Goal: Information Seeking & Learning: Find contact information

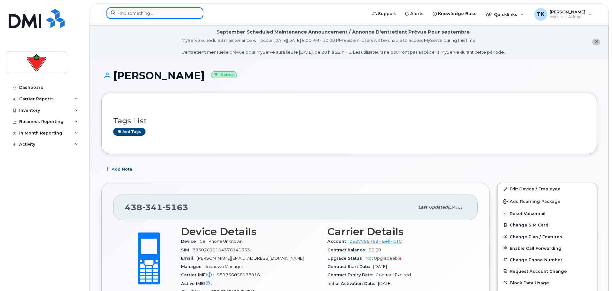
click at [129, 14] on input at bounding box center [154, 13] width 97 height 12
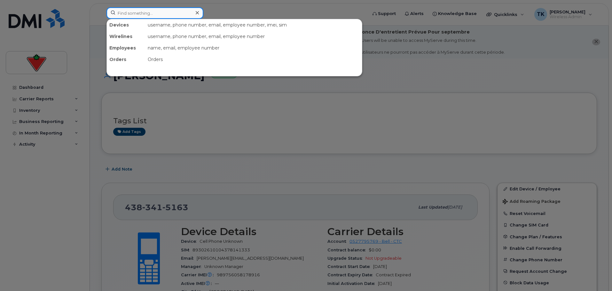
paste input "Zita Lan"
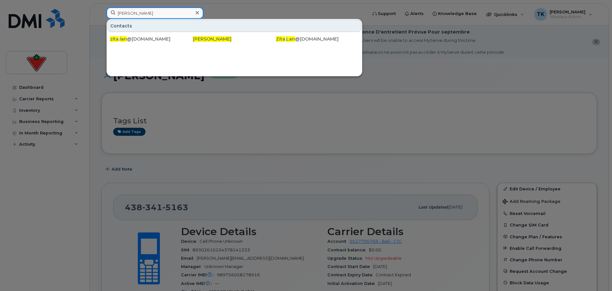
drag, startPoint x: 101, startPoint y: 13, endPoint x: 58, endPoint y: 13, distance: 42.8
click at [101, 13] on div "Zita Lan Contacts zita . lan @cantire.com Zita Lan Zita . Lan @cantire.com" at bounding box center [234, 14] width 266 height 14
paste input "ad Rahm"
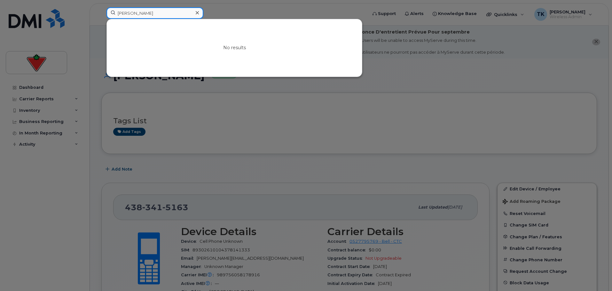
drag, startPoint x: 158, startPoint y: 11, endPoint x: 66, endPoint y: 8, distance: 92.0
click at [101, 9] on div "Ziad Rahman No results" at bounding box center [234, 14] width 266 height 14
paste input "Weijia Gao"
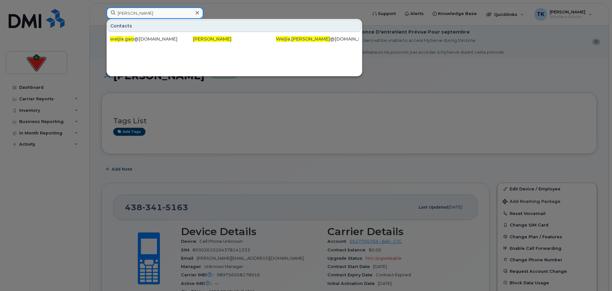
drag, startPoint x: 151, startPoint y: 12, endPoint x: 56, endPoint y: 7, distance: 95.4
click at [101, 7] on div "Weijia Gao Contacts weijia . gao @marks.com Weijia Gao Weijia . Gao @marks.com" at bounding box center [234, 14] width 266 height 14
paste input "Tamie Ho"
drag, startPoint x: 148, startPoint y: 11, endPoint x: 77, endPoint y: 6, distance: 70.5
click at [101, 7] on div "Tamie Ho Contacts tamie . ho @cantire.com Tamie Ho Tamie . Ho @cantire.com" at bounding box center [234, 14] width 266 height 14
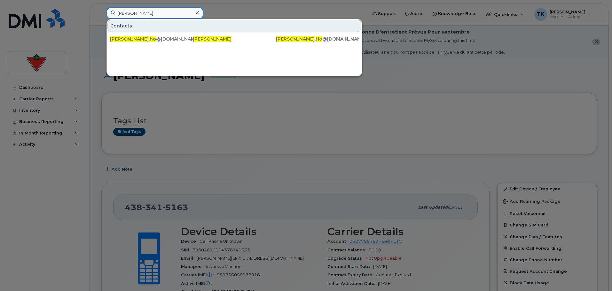
paste input "Shawn Howell"
drag, startPoint x: 160, startPoint y: 10, endPoint x: 21, endPoint y: 11, distance: 138.7
click at [101, 11] on div "Shawn Howell Contacts shawn . howell @sportchek.ca Shawn Howell Shawn . Howell …" at bounding box center [234, 14] width 266 height 14
paste input "Will Lauber"
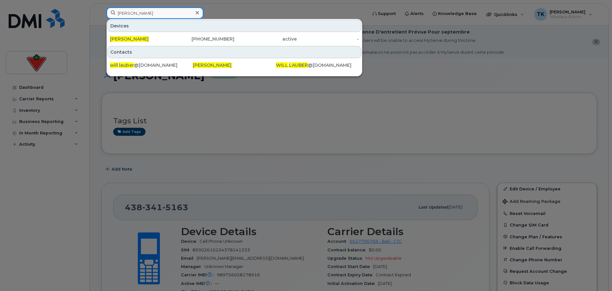
drag, startPoint x: 151, startPoint y: 12, endPoint x: 66, endPoint y: 12, distance: 85.0
click at [101, 12] on div "Will Lauber Devices Will Lauber 403-607-6342 active - Contacts will . lauber @f…" at bounding box center [234, 14] width 266 height 14
paste input "Rohin Marok"
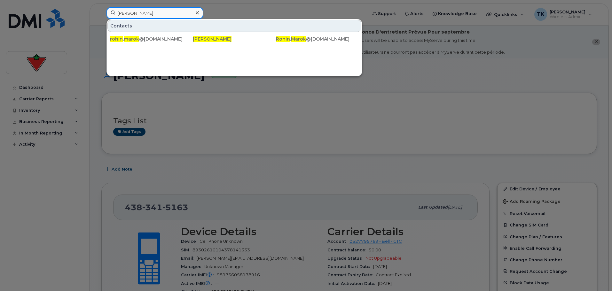
drag, startPoint x: 159, startPoint y: 12, endPoint x: 89, endPoint y: 0, distance: 71.4
paste input "Sikiru Alade Bolaji"
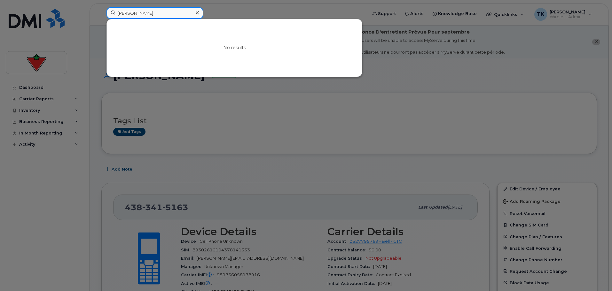
drag, startPoint x: 166, startPoint y: 16, endPoint x: 24, endPoint y: 16, distance: 142.2
click at [101, 16] on div "Sikiru Alade Bolaji No results" at bounding box center [234, 14] width 266 height 14
paste input "Ronald Tumwesige"
drag, startPoint x: 162, startPoint y: 14, endPoint x: 4, endPoint y: 14, distance: 157.5
click at [101, 15] on div "Ronald Tumwesige No results" at bounding box center [234, 14] width 266 height 14
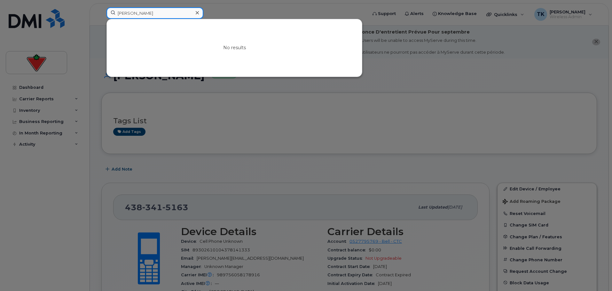
paste input "iejae Powell"
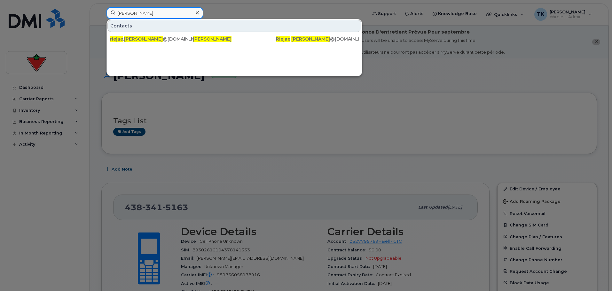
paste input "chard Pangman"
drag, startPoint x: 147, startPoint y: 13, endPoint x: 103, endPoint y: 12, distance: 44.4
click at [104, 12] on div "Riejae Powell Contacts riejae . powell @cantire.com Riejae Powell Riejae . Powe…" at bounding box center [234, 14] width 266 height 14
drag, startPoint x: 147, startPoint y: 12, endPoint x: 74, endPoint y: 12, distance: 73.2
click at [101, 12] on div "Richard Pangman Contacts richard . pangman @cantire.com Richard Pangman Richard…" at bounding box center [234, 14] width 266 height 14
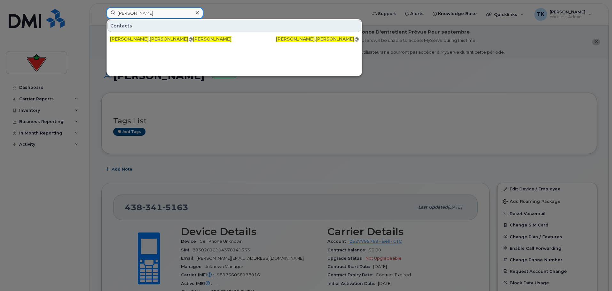
paste input "ebecca Yang"
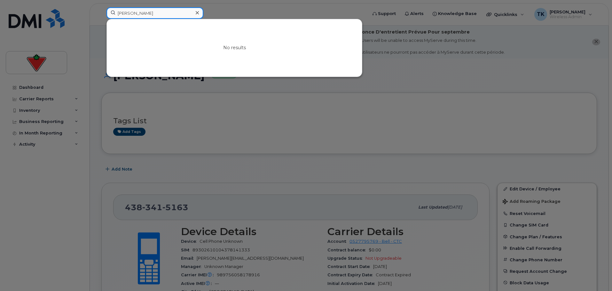
drag, startPoint x: 45, startPoint y: 15, endPoint x: 32, endPoint y: 15, distance: 12.8
click at [101, 15] on div "Rebecca Yang No results" at bounding box center [234, 14] width 266 height 14
paste input "achel Fast"
drag, startPoint x: 100, startPoint y: 13, endPoint x: 62, endPoint y: 14, distance: 38.0
click at [101, 14] on div "Rachel Fast No results" at bounding box center [234, 14] width 266 height 14
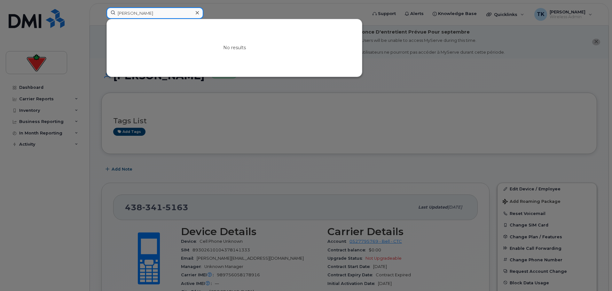
paste input "Qusai Johar"
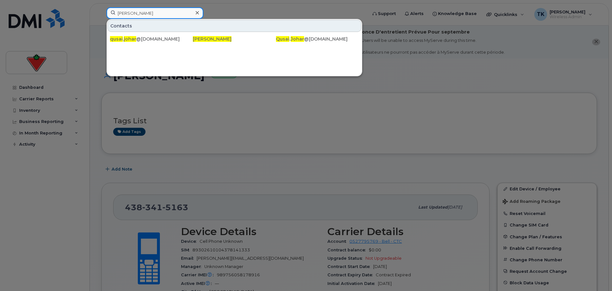
drag, startPoint x: 152, startPoint y: 14, endPoint x: 69, endPoint y: 5, distance: 83.2
click at [101, 7] on div "Qusai Johar Contacts qusai . johar @ctfs.com Qusai Johar Qusai . Johar @ctfs.com" at bounding box center [234, 14] width 266 height 14
paste input "Praveen Thotakura"
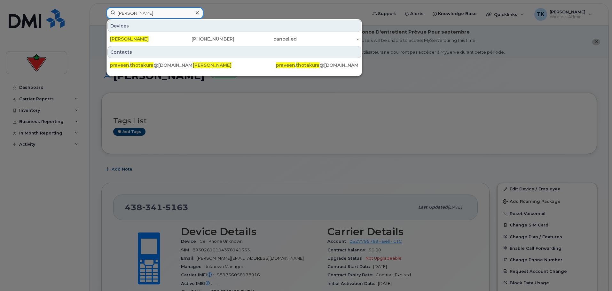
drag, startPoint x: 168, startPoint y: 13, endPoint x: 43, endPoint y: -3, distance: 126.0
paste input "esach Horodnyy"
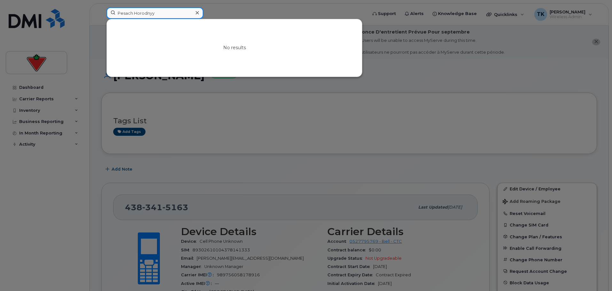
drag, startPoint x: 162, startPoint y: 13, endPoint x: 34, endPoint y: 13, distance: 128.8
click at [101, 13] on div "Pesach Horodnyy No results" at bounding box center [234, 14] width 266 height 14
paste input "atrick Jean Gilles"
type input "Patrick Jean Gilles"
drag, startPoint x: 173, startPoint y: 13, endPoint x: 13, endPoint y: -3, distance: 160.9
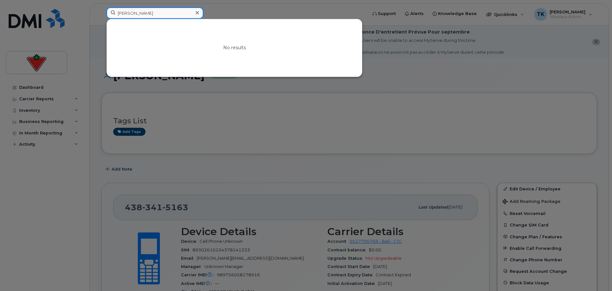
click at [165, 15] on input at bounding box center [154, 13] width 97 height 12
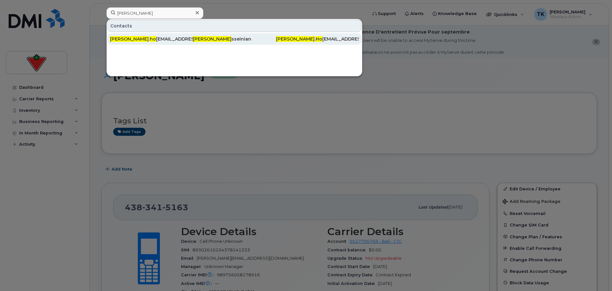
click at [137, 37] on div "farshad . ho sseinian@cantire.com" at bounding box center [151, 39] width 83 height 6
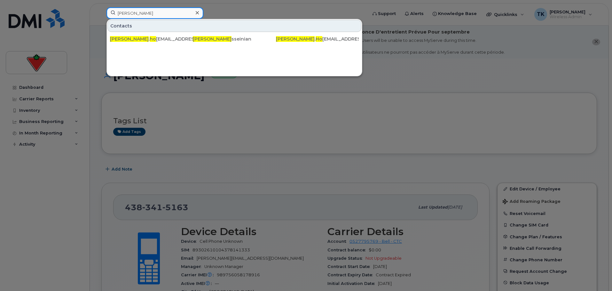
click at [146, 13] on input "farshad ho" at bounding box center [154, 13] width 97 height 12
drag, startPoint x: 152, startPoint y: 12, endPoint x: 4, endPoint y: -7, distance: 149.4
paste input "Eric Humphrey"
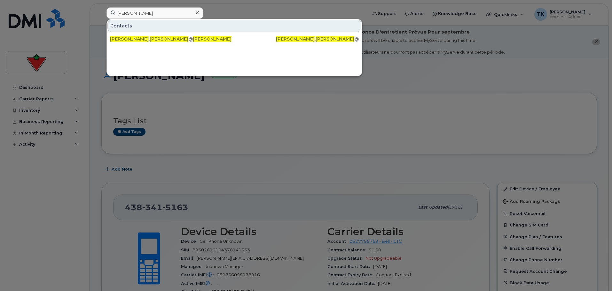
drag, startPoint x: 178, startPoint y: 7, endPoint x: 147, endPoint y: 13, distance: 31.0
click at [177, 7] on div at bounding box center [306, 145] width 612 height 291
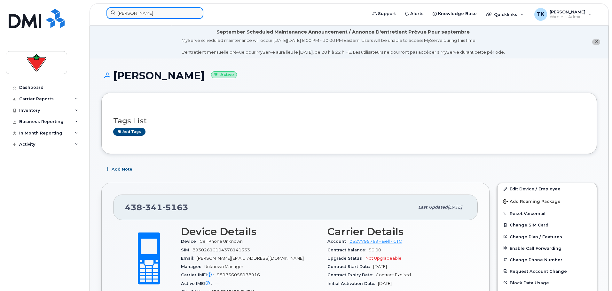
click at [150, 13] on input "Eric Humphrey" at bounding box center [154, 13] width 97 height 12
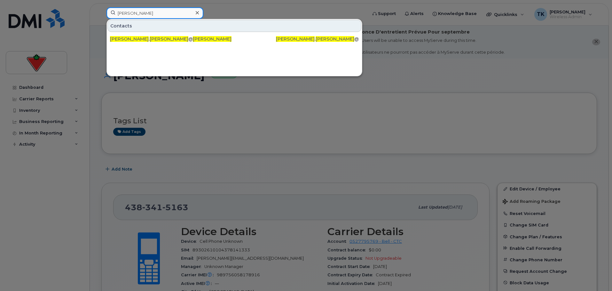
drag, startPoint x: 157, startPoint y: 13, endPoint x: -24, endPoint y: 2, distance: 180.8
paste input "Janis Ilekys"
click at [146, 12] on input "Janis Ilekys" at bounding box center [154, 13] width 97 height 12
drag, startPoint x: 147, startPoint y: 12, endPoint x: 44, endPoint y: 9, distance: 102.9
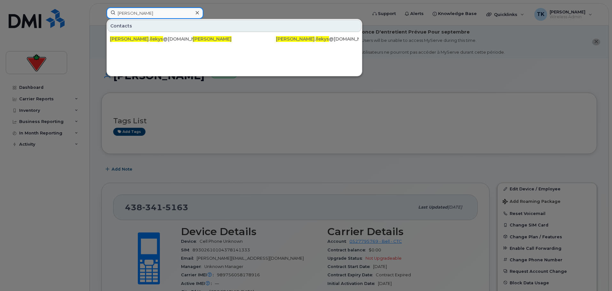
click at [101, 10] on div "Janis Ilekys Contacts janis . ilekys @cantire.com Janis Ilekys Janis . Ilekys @…" at bounding box center [234, 14] width 266 height 14
paste input "Milica Ivanovic"
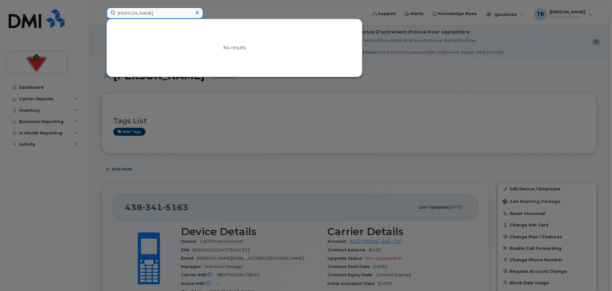
click at [162, 12] on input "Milica Ivanovic" at bounding box center [154, 13] width 97 height 12
drag, startPoint x: 117, startPoint y: 13, endPoint x: 59, endPoint y: 13, distance: 57.8
click at [101, 13] on div "Milica Ivanovic No results" at bounding box center [234, 14] width 266 height 14
paste input "Patricia Jackson"
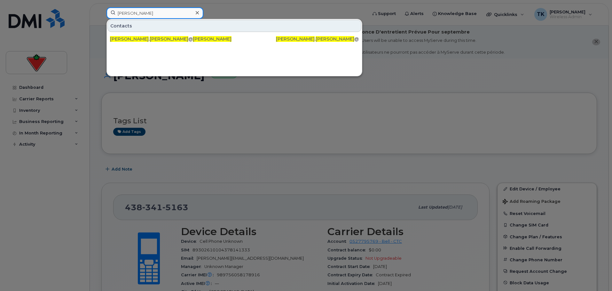
click at [156, 10] on input "Patricia Jackson" at bounding box center [154, 13] width 97 height 12
drag, startPoint x: 157, startPoint y: 13, endPoint x: 26, endPoint y: 12, distance: 131.0
click at [101, 13] on div "Patricia Jackson Contacts patricia . jackson @cantire.com Patricia Jackson Patr…" at bounding box center [234, 14] width 266 height 14
paste input "Anthony Jense"
click at [157, 8] on input "Anthony Jensen" at bounding box center [154, 13] width 97 height 12
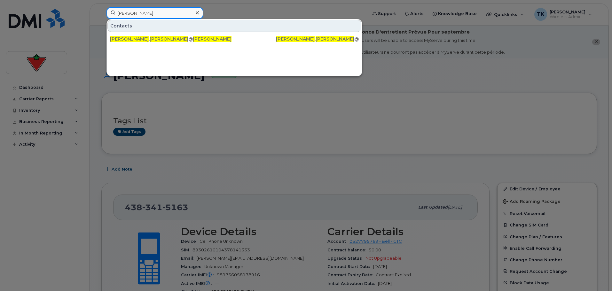
drag, startPoint x: 158, startPoint y: 13, endPoint x: 41, endPoint y: 11, distance: 117.3
click at [101, 11] on div "Anthony Jensen Contacts anthony . jensen @cantire.com Anthony Jensen Anthony . …" at bounding box center [234, 14] width 266 height 14
paste input "manda Jeronimo"
drag, startPoint x: 173, startPoint y: 17, endPoint x: 65, endPoint y: 10, distance: 108.5
click at [101, 10] on div "Amanda Jeronimo Contacts amanda . jeronimo @cantire.com Amanda Jeronimo Amanda …" at bounding box center [234, 14] width 266 height 14
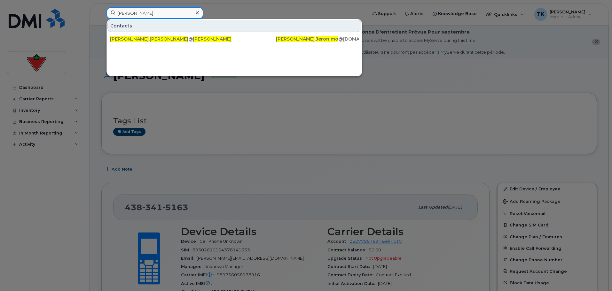
paste input "Steven Johnston"
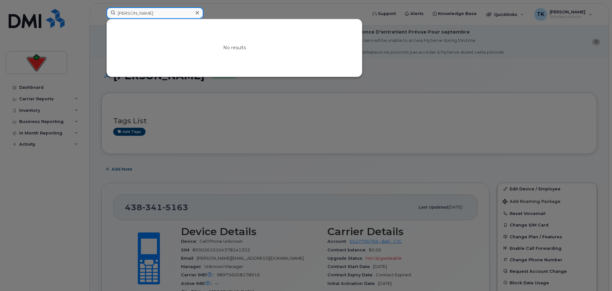
click at [158, 16] on input "Steven Johnston" at bounding box center [154, 13] width 97 height 12
drag, startPoint x: 160, startPoint y: 15, endPoint x: 6, endPoint y: 15, distance: 154.6
click at [101, 15] on div "Steven Johnston No results" at bounding box center [234, 14] width 266 height 14
paste input "Leah Kaczor"
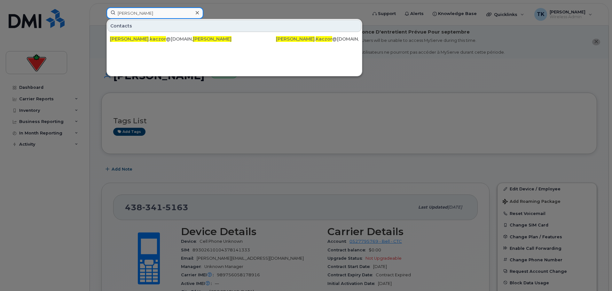
drag, startPoint x: 147, startPoint y: 16, endPoint x: 172, endPoint y: 10, distance: 25.6
click at [147, 16] on input "Leah Kaczor" at bounding box center [154, 13] width 97 height 12
drag, startPoint x: 61, startPoint y: 14, endPoint x: 33, endPoint y: 10, distance: 28.4
click at [101, 11] on div "Leah Kaczor Contacts leah . kaczor @cantire.com Leah Kaczor Leah . Kaczor @cant…" at bounding box center [234, 14] width 266 height 14
paste input "Ajay Kanwa"
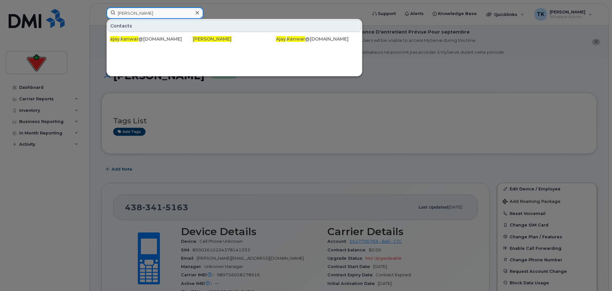
click at [156, 10] on input "Ajay Kanwar" at bounding box center [154, 13] width 97 height 12
paste input "Christina Karasz"
drag, startPoint x: 150, startPoint y: 11, endPoint x: 35, endPoint y: 11, distance: 115.0
click at [101, 11] on div "Ajay Kanwar Contacts ajay . kanwar @cantire.com Ajay Kanwar Ajay . Kanwar @cant…" at bounding box center [234, 14] width 266 height 14
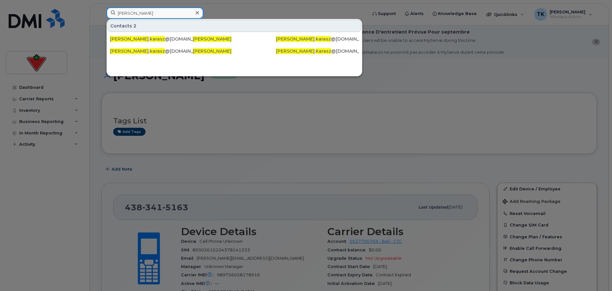
click at [158, 15] on input "Christina Karasz" at bounding box center [154, 13] width 97 height 12
drag, startPoint x: 161, startPoint y: 14, endPoint x: 11, endPoint y: 11, distance: 149.6
click at [101, 11] on div "Christina Karasz Contacts 2 christina . karasz @sportchek.ca Christina Karasz c…" at bounding box center [234, 14] width 266 height 14
paste input "Ashwani Kaul"
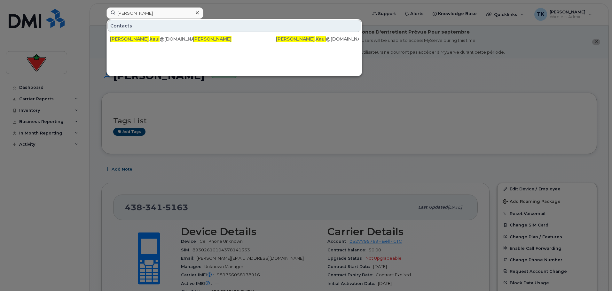
drag, startPoint x: 226, startPoint y: 5, endPoint x: 188, endPoint y: 13, distance: 38.5
click at [205, 11] on div at bounding box center [306, 145] width 612 height 291
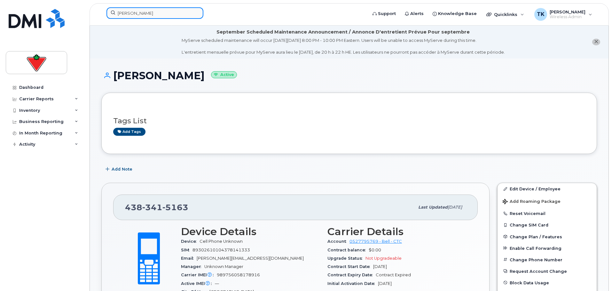
click at [152, 18] on input "Ashwani Kaul" at bounding box center [154, 13] width 97 height 12
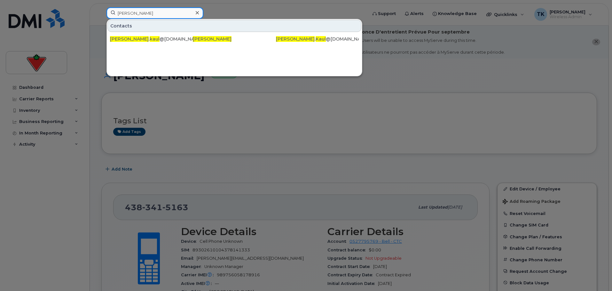
drag, startPoint x: 164, startPoint y: 14, endPoint x: 0, endPoint y: 6, distance: 163.8
click at [101, 7] on div "Ashwani Kaul Contacts ashwani . kaul @cantire.com Ashwani Kaul Ashwani . Kaul @…" at bounding box center [234, 14] width 266 height 14
paste input "Navdeep Kaur"
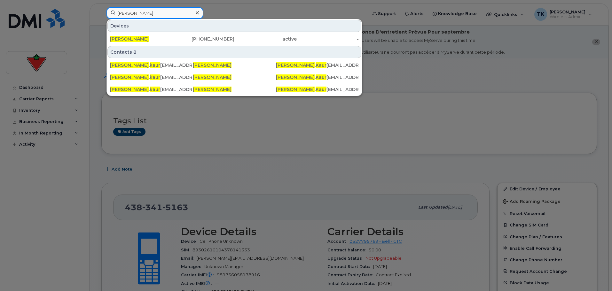
drag, startPoint x: 143, startPoint y: 16, endPoint x: 151, endPoint y: 14, distance: 8.1
click at [143, 16] on input "Navdeep Kaur" at bounding box center [154, 13] width 97 height 12
drag, startPoint x: 152, startPoint y: 13, endPoint x: 12, endPoint y: 1, distance: 140.2
click at [101, 7] on div "Navdeep Kaur Devices Navdeep Kaur 236-339-0913 active - Contacts 8 navdeep . ka…" at bounding box center [234, 14] width 266 height 14
paste input "Savreen"
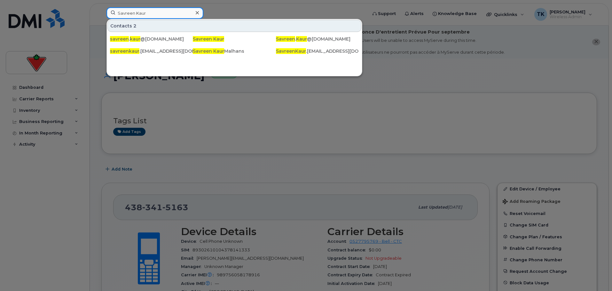
click at [164, 12] on input "Savreen Kaur" at bounding box center [154, 13] width 97 height 12
drag, startPoint x: 88, startPoint y: 12, endPoint x: 43, endPoint y: 12, distance: 44.7
click at [101, 12] on div "Savreen Kaur Contacts 2 savreen . kaur @cantire.com Savreen Kaur Savreen . Kaur…" at bounding box center [234, 14] width 266 height 14
paste input "ad Khadbai"
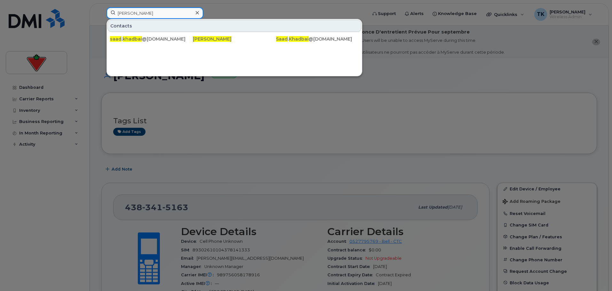
drag, startPoint x: 155, startPoint y: 13, endPoint x: 5, endPoint y: 16, distance: 149.2
click at [101, 13] on div "Saad Khadbai Contacts saad . khadbai @cantire.com Saad Khadbai Saad . Khadbai @…" at bounding box center [234, 14] width 266 height 14
paste input "Mosaab Khalifa"
click at [157, 15] on input "Mosaab Khalifa" at bounding box center [154, 13] width 97 height 12
drag, startPoint x: 135, startPoint y: 13, endPoint x: 45, endPoint y: 11, distance: 90.1
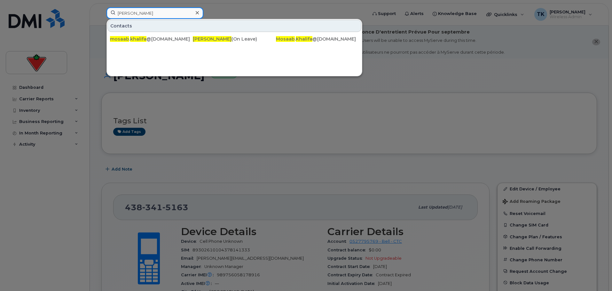
click at [101, 11] on div "Mosaab Khalifa Contacts mosaab . khalifa @cantire.com Mosaab Khalifa (On Leave)…" at bounding box center [234, 14] width 266 height 14
paste input "Arsalan Khan"
click at [155, 15] on input "Arsalan Khan" at bounding box center [154, 13] width 97 height 12
drag, startPoint x: 155, startPoint y: 15, endPoint x: 40, endPoint y: 15, distance: 115.0
click at [101, 15] on div "Arsalan Khan Contacts arsalan . khan @cantire.com Arsalan Khan Arsalan . Khan @…" at bounding box center [234, 14] width 266 height 14
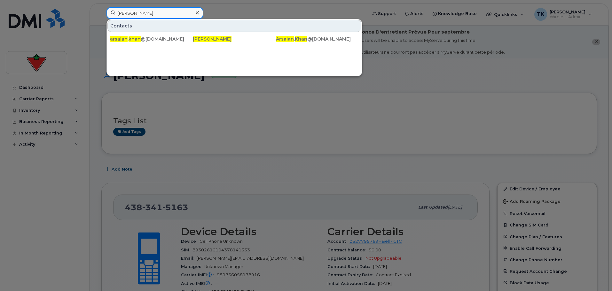
paste input "Navdeep Kaur"
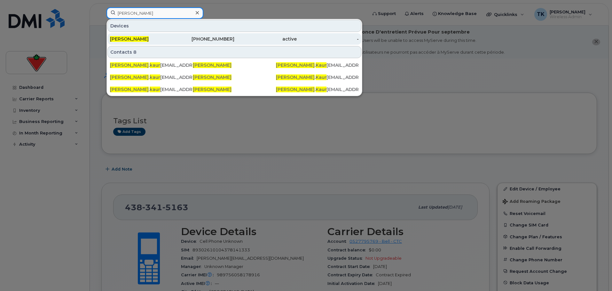
type input "Navdeep Kaur"
click at [144, 40] on div "Navdeep Kaur" at bounding box center [141, 39] width 62 height 6
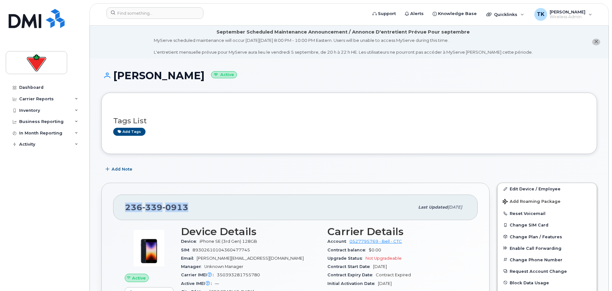
drag, startPoint x: 193, startPoint y: 207, endPoint x: 126, endPoint y: 210, distance: 66.8
click at [126, 210] on div "236 339 0913" at bounding box center [269, 207] width 289 height 13
copy span "236 339 0913"
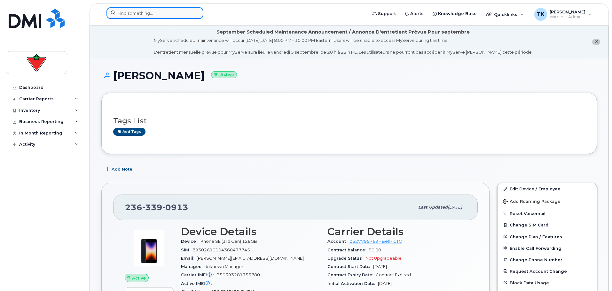
click at [157, 13] on input at bounding box center [154, 13] width 97 height 12
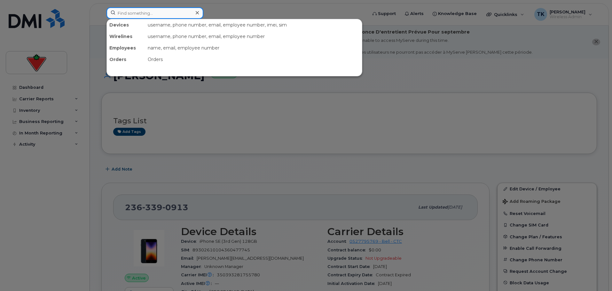
paste input "2363390913"
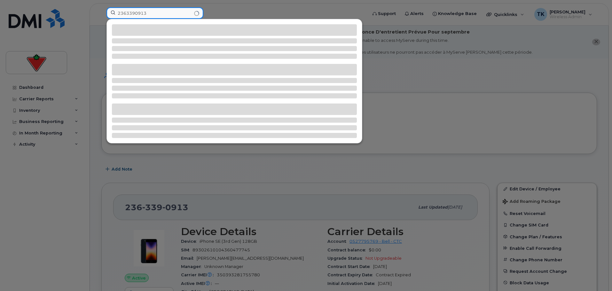
drag, startPoint x: 131, startPoint y: 11, endPoint x: 54, endPoint y: 10, distance: 77.3
click at [101, 10] on div "2363390913" at bounding box center [234, 14] width 266 height 14
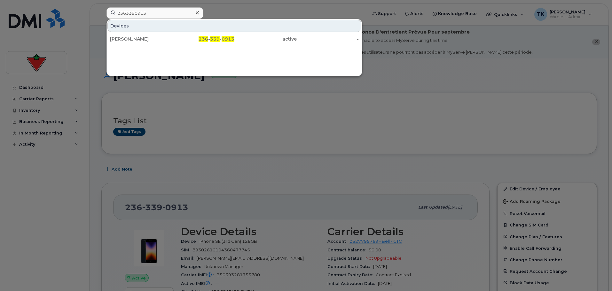
drag, startPoint x: 168, startPoint y: 7, endPoint x: 151, endPoint y: 12, distance: 17.4
click at [168, 7] on div at bounding box center [306, 145] width 612 height 291
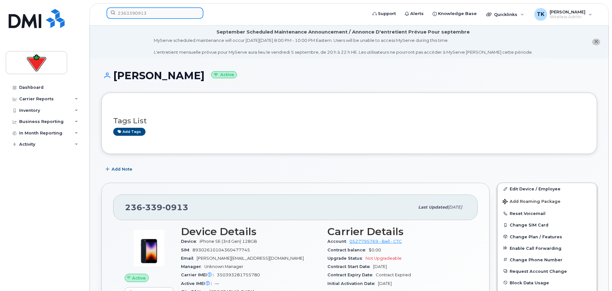
drag, startPoint x: 152, startPoint y: 12, endPoint x: 4, endPoint y: -8, distance: 149.3
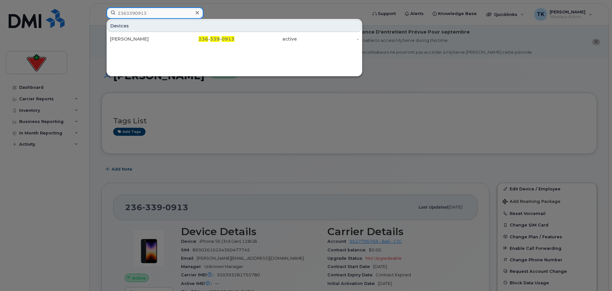
paste input "Sherri Khazaeli"
click at [155, 11] on input "Sherri Khazaeli" at bounding box center [154, 13] width 97 height 12
drag, startPoint x: 164, startPoint y: 11, endPoint x: 68, endPoint y: 9, distance: 96.2
click at [101, 11] on div "Sherri Khazaeli Contacts sherri . khazaeli @cantire.com Sherri Khazaeli Sherri …" at bounding box center [234, 14] width 266 height 14
paste input "Nicola Kieran"
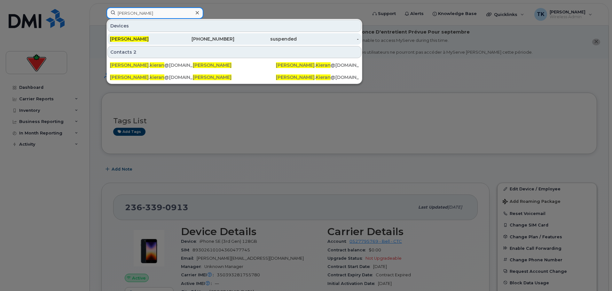
type input "Nicola Kieran"
click at [123, 37] on span "Nicola Kieran" at bounding box center [129, 39] width 39 height 6
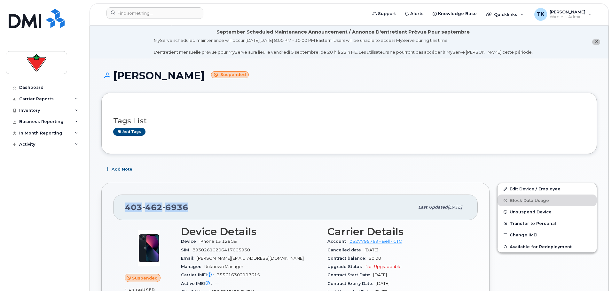
drag, startPoint x: 191, startPoint y: 206, endPoint x: 111, endPoint y: 208, distance: 79.6
copy span "403 462 6936"
click at [137, 6] on header "Support Alerts Knowledge Base Quicklinks Suspend / Cancel Device Change SIM Car…" at bounding box center [348, 14] width 519 height 22
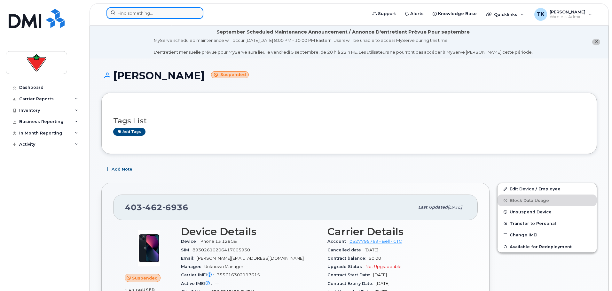
click at [135, 11] on input at bounding box center [154, 13] width 97 height 12
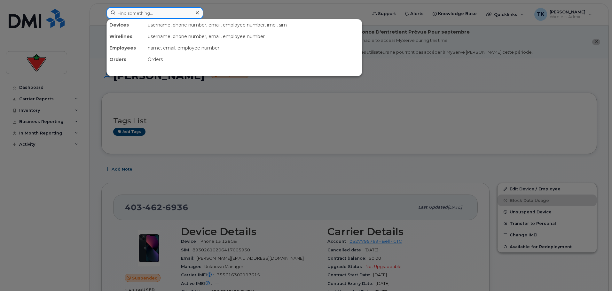
paste input "4034626936"
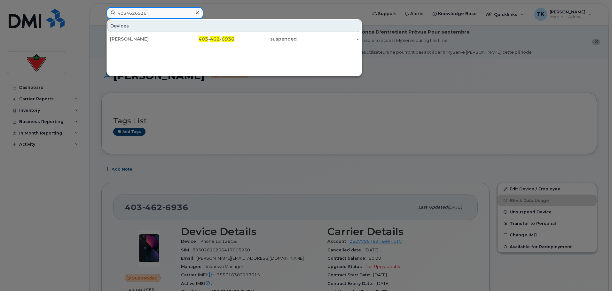
drag, startPoint x: 159, startPoint y: 11, endPoint x: 43, endPoint y: 12, distance: 115.7
click at [101, 12] on div "4034626936 Devices Nicola Kieran 403 - 462 - 6936 suspended -" at bounding box center [234, 14] width 266 height 14
drag, startPoint x: 158, startPoint y: 19, endPoint x: 163, endPoint y: 13, distance: 7.9
click at [158, 19] on div "Devices Nicola Kieran 403 - 462 - 6936 suspended -" at bounding box center [234, 32] width 255 height 26
click at [163, 13] on input "4034626936" at bounding box center [154, 13] width 97 height 12
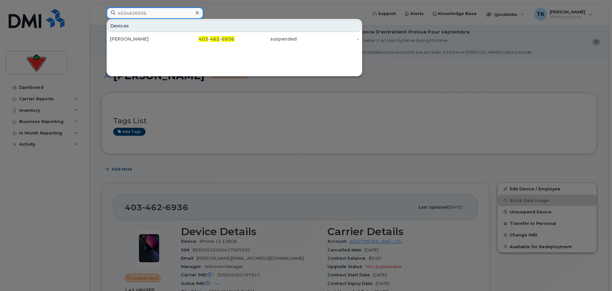
drag, startPoint x: 163, startPoint y: 13, endPoint x: 54, endPoint y: 1, distance: 109.6
click at [101, 7] on div "4034626936 Devices Nicola Kieran 403 - 462 - 6936 suspended -" at bounding box center [234, 14] width 266 height 14
paste input "Diana Kwan"
click at [150, 11] on input "Diana Kwan" at bounding box center [154, 13] width 97 height 12
drag, startPoint x: 156, startPoint y: 11, endPoint x: 70, endPoint y: 11, distance: 86.3
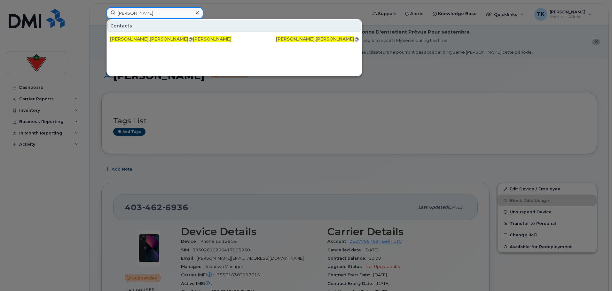
click at [101, 11] on div "Diana Kwan Contacts diana . kwan @cantire.com Diana Kwan Diana . Kwan @cantire.…" at bounding box center [234, 14] width 266 height 14
paste input "Amanda Lam"
click at [156, 11] on input "Amanda Lam" at bounding box center [154, 13] width 97 height 12
drag, startPoint x: 100, startPoint y: 11, endPoint x: 70, endPoint y: 14, distance: 30.3
click at [101, 14] on div "Amanda Lam Contacts amanda . lam @cantire.com Amanda Lam Amanda . Lam @cantire.…" at bounding box center [234, 14] width 266 height 14
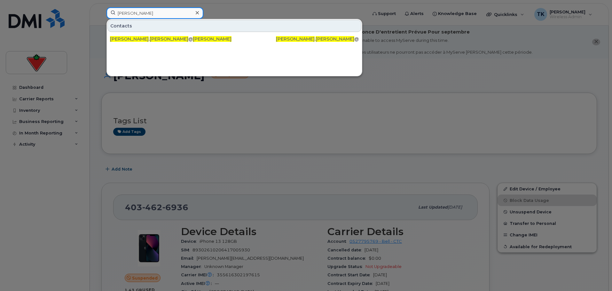
paste input "Lina Lamontagne"
click at [162, 14] on input "Lina Lamontagne" at bounding box center [154, 13] width 97 height 12
drag, startPoint x: 163, startPoint y: 13, endPoint x: 36, endPoint y: 13, distance: 126.8
click at [101, 13] on div "Lina Lamontagne Contacts lina . lamontagne @fglsports.com Lina Lamontagne Lina …" at bounding box center [234, 14] width 266 height 14
paste input "Thomas Lauber"
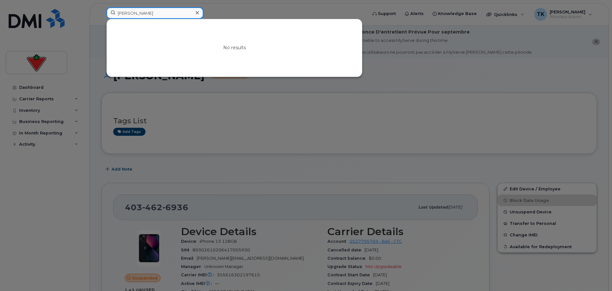
click at [157, 15] on input "Thomas Lauber" at bounding box center [154, 13] width 97 height 12
drag, startPoint x: 157, startPoint y: 15, endPoint x: 58, endPoint y: 13, distance: 99.1
click at [101, 14] on div "Thomas Lauber No results" at bounding box center [234, 14] width 266 height 14
paste input "Jasmine Lee"
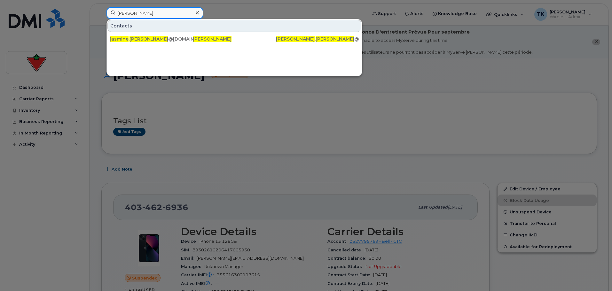
drag, startPoint x: 165, startPoint y: 14, endPoint x: 8, endPoint y: 0, distance: 158.1
click at [101, 7] on div "Jasmine Lee Contacts jasmine . lee @cantire.com Jasmine Lee Jasmine . Lee @cant…" at bounding box center [234, 14] width 266 height 14
paste input "ingyan Li"
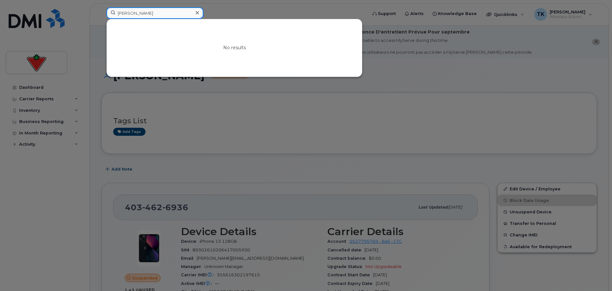
drag, startPoint x: 146, startPoint y: 14, endPoint x: 151, endPoint y: 11, distance: 6.0
click at [146, 14] on input "Jingyan Li" at bounding box center [154, 13] width 97 height 12
drag, startPoint x: 151, startPoint y: 11, endPoint x: 32, endPoint y: 10, distance: 118.5
click at [101, 10] on div "Jingyan Li No results" at bounding box center [234, 14] width 266 height 14
paste input "Mikaela Lima"
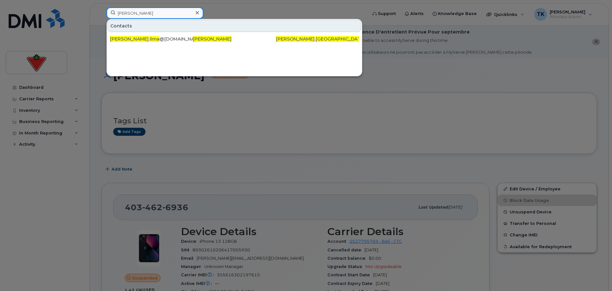
drag, startPoint x: 171, startPoint y: 8, endPoint x: 152, endPoint y: 11, distance: 19.7
click at [154, 10] on input "Mikaela Lima" at bounding box center [154, 13] width 97 height 12
drag, startPoint x: 155, startPoint y: 12, endPoint x: 69, endPoint y: 12, distance: 86.3
click at [101, 12] on div "Mikaela Lima Contacts mikaela . lima @cantire.com Mikaela Lima Mikaela . Lima @…" at bounding box center [234, 14] width 266 height 14
paste input "Wen Lin"
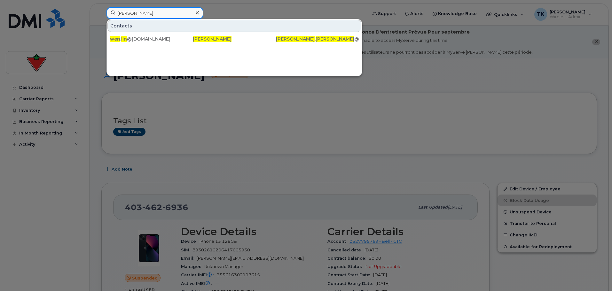
click at [132, 18] on input "Wen Lin" at bounding box center [154, 13] width 97 height 12
drag, startPoint x: 155, startPoint y: 12, endPoint x: 57, endPoint y: 12, distance: 97.8
click at [101, 12] on div "Wen Lin Contacts wen . lin @cantire.com Wen Lin Wen . Lin @cantire.com" at bounding box center [234, 14] width 266 height 14
paste input "Kari-Jo Luckey"
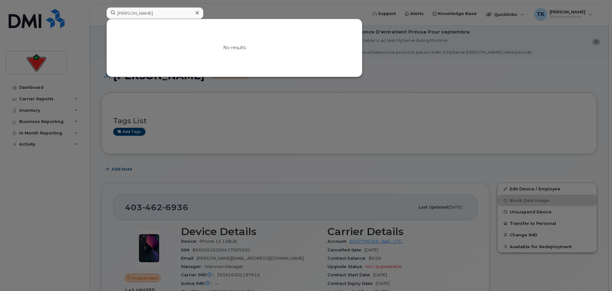
click at [159, 7] on div at bounding box center [306, 145] width 612 height 291
click at [152, 16] on input "Kari-Jo Luckey" at bounding box center [154, 13] width 97 height 12
drag, startPoint x: 161, startPoint y: 13, endPoint x: 84, endPoint y: 2, distance: 77.8
click at [101, 7] on div "Kari-Jo Luckey No results" at bounding box center [234, 14] width 266 height 14
paste input "Johnny Lyu"
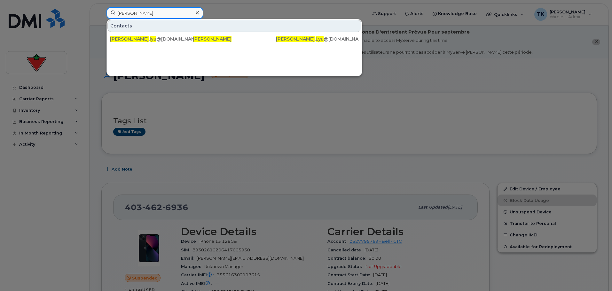
click at [186, 13] on input "Johnny Lyu" at bounding box center [154, 13] width 97 height 12
drag, startPoint x: 155, startPoint y: 13, endPoint x: -1, endPoint y: -1, distance: 156.3
paste input "Qun Shuo Ma"
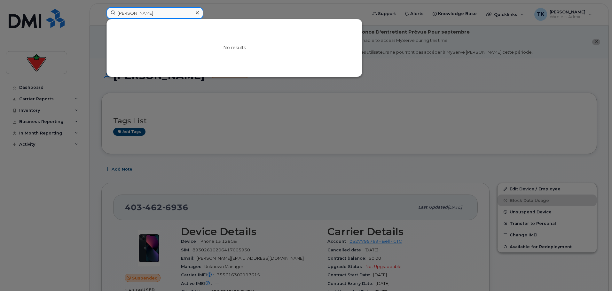
drag, startPoint x: 146, startPoint y: 14, endPoint x: 151, endPoint y: 13, distance: 5.2
click at [146, 14] on input "Qun Shuo Ma" at bounding box center [154, 13] width 97 height 12
drag, startPoint x: 157, startPoint y: 12, endPoint x: 40, endPoint y: 2, distance: 118.0
click at [101, 7] on div "Qun Shuo Ma No results" at bounding box center [234, 14] width 266 height 14
paste input "Michael MacGillivray"
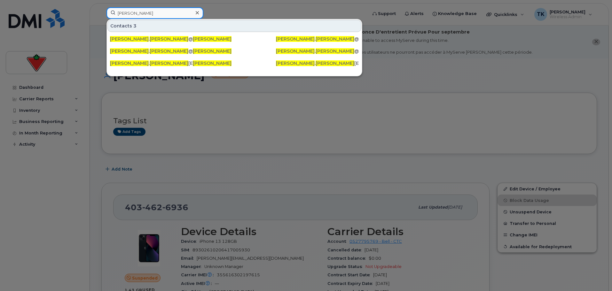
click at [162, 13] on input "Michael MacGillivray" at bounding box center [154, 13] width 97 height 12
drag, startPoint x: 162, startPoint y: 13, endPoint x: 71, endPoint y: 13, distance: 91.1
click at [101, 13] on div "Michael MacGillivray Contacts 3 michael . macgillivray @marks.com Michael MacGi…" at bounding box center [234, 14] width 266 height 14
paste input "Christopher Mah"
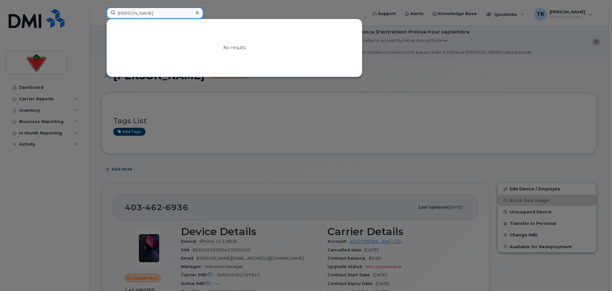
drag, startPoint x: 181, startPoint y: 11, endPoint x: 165, endPoint y: 13, distance: 17.1
click at [181, 11] on input "Christopher Mah" at bounding box center [154, 13] width 97 height 12
drag, startPoint x: 164, startPoint y: 13, endPoint x: -10, endPoint y: -5, distance: 175.1
paste input "Mark Mai"
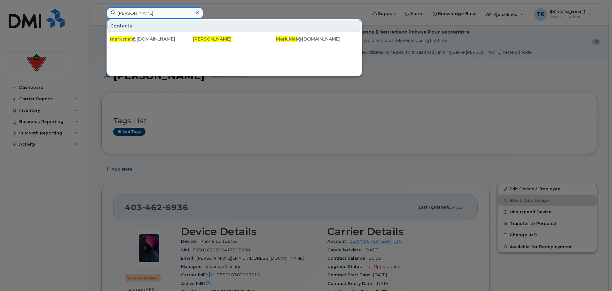
drag, startPoint x: 135, startPoint y: 11, endPoint x: 144, endPoint y: 15, distance: 10.0
click at [135, 12] on input "Mark Mai" at bounding box center [154, 13] width 97 height 12
drag, startPoint x: 146, startPoint y: 15, endPoint x: 79, endPoint y: 15, distance: 66.5
click at [101, 15] on div "Mark Mai Contacts mark . mai @cantire.com Mark Mai Mark . Mai @cantire.com" at bounding box center [234, 14] width 266 height 14
paste input "Ashleigh Maisels"
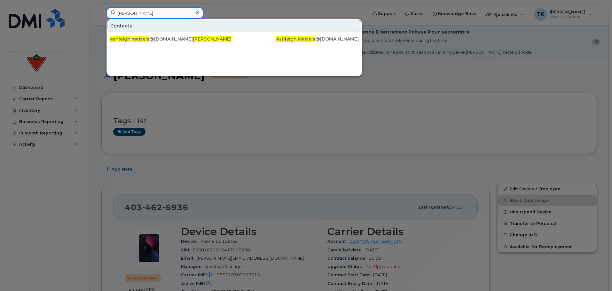
drag, startPoint x: 167, startPoint y: 11, endPoint x: 159, endPoint y: 14, distance: 8.1
click at [167, 11] on input "Ashleigh Maisels" at bounding box center [154, 13] width 97 height 12
drag, startPoint x: 168, startPoint y: 12, endPoint x: 8, endPoint y: -7, distance: 161.9
paste input "Gregory Malicki"
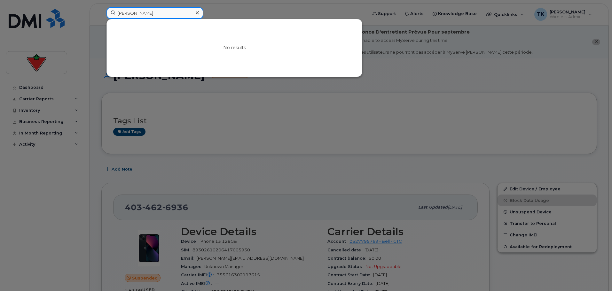
drag, startPoint x: 152, startPoint y: 14, endPoint x: 158, endPoint y: 11, distance: 7.3
click at [152, 14] on input "Gregory Malicki" at bounding box center [154, 13] width 97 height 12
drag, startPoint x: 158, startPoint y: 11, endPoint x: 55, endPoint y: 12, distance: 103.8
click at [101, 12] on div "Gregory Malicki No results" at bounding box center [234, 14] width 266 height 14
paste input "Shelley Marcovitz"
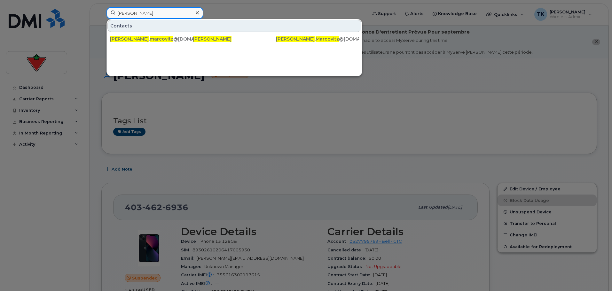
click at [158, 11] on input "Shelley Marcovitz" at bounding box center [154, 13] width 97 height 12
paste input "Christina Marinelli"
drag, startPoint x: 154, startPoint y: 13, endPoint x: 45, endPoint y: 19, distance: 109.4
click at [101, 19] on div "Shelley Marcovitz Contacts shelley . marcovitz @cantire.com Shelley Marcovitz S…" at bounding box center [234, 14] width 266 height 14
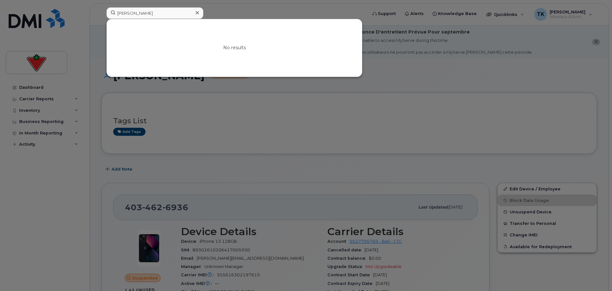
click at [148, 7] on div at bounding box center [306, 145] width 612 height 291
drag, startPoint x: 155, startPoint y: 14, endPoint x: 44, endPoint y: 16, distance: 110.9
click at [101, 16] on div "Christina Marinelli No results" at bounding box center [234, 14] width 266 height 14
paste input "Linsey Martin"
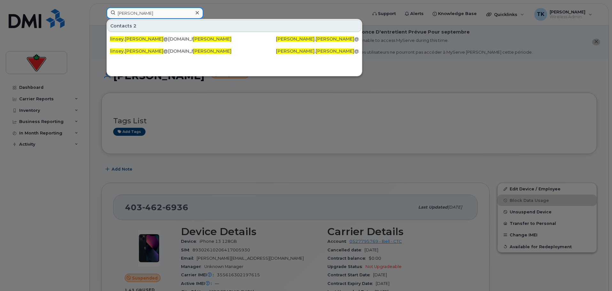
drag, startPoint x: 144, startPoint y: 11, endPoint x: 155, endPoint y: 16, distance: 12.0
click at [144, 11] on input "Linsey Martin" at bounding box center [154, 13] width 97 height 12
drag, startPoint x: 155, startPoint y: 16, endPoint x: 46, endPoint y: 16, distance: 108.9
click at [101, 16] on div "Linsey Martin Contacts 2 linsey . martin @marks.com Linsey Martin Linsey . Mart…" at bounding box center [234, 14] width 266 height 14
paste input "Oliver Mau"
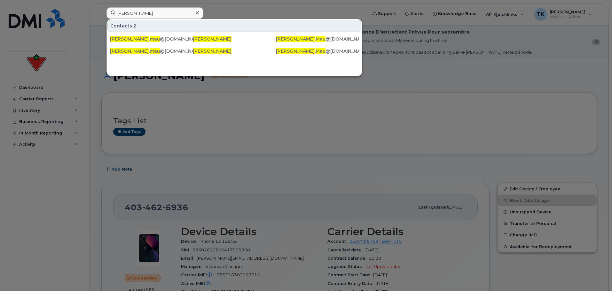
drag, startPoint x: 140, startPoint y: 19, endPoint x: 143, endPoint y: 14, distance: 5.7
click at [140, 19] on div "Contacts 2 oliver . mau @fglsports.com Oliver Mau Oliver . Mau @Fglsports.Com o…" at bounding box center [234, 48] width 256 height 58
click at [144, 13] on input "Oliver Mau" at bounding box center [154, 13] width 97 height 12
drag, startPoint x: 148, startPoint y: 12, endPoint x: 57, endPoint y: 12, distance: 90.4
click at [101, 12] on div "Oliver Mau Contacts 2 oliver . mau @fglsports.com Oliver Mau Oliver . Mau @Fgls…" at bounding box center [234, 14] width 266 height 14
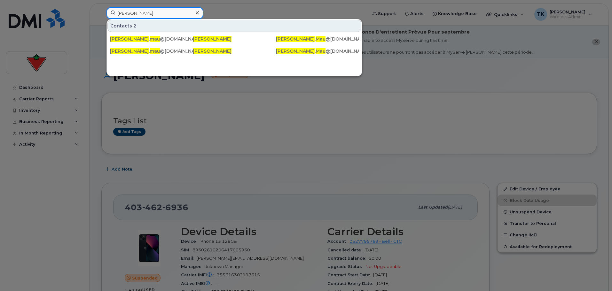
paste input "Alexandria McKellar"
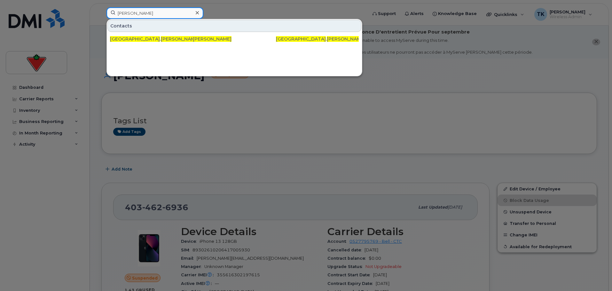
drag, startPoint x: 153, startPoint y: 14, endPoint x: 167, endPoint y: 13, distance: 14.8
click at [153, 15] on input "Alexandria McKellar" at bounding box center [154, 13] width 97 height 12
drag, startPoint x: 167, startPoint y: 13, endPoint x: 28, endPoint y: 14, distance: 139.6
click at [101, 14] on div "Alexandria McKellar Contacts alexandria . mckellar @ctfs.com Alexandria McKella…" at bounding box center [234, 14] width 266 height 14
paste input "Robert Meloche"
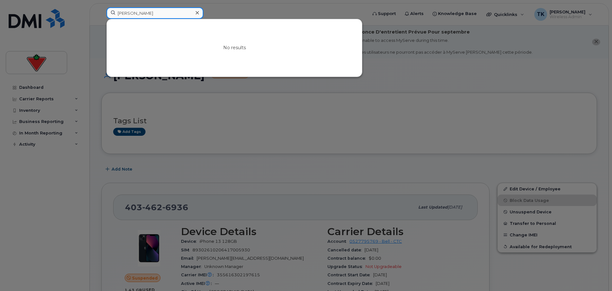
click at [161, 9] on input "Robert Meloche" at bounding box center [154, 13] width 97 height 12
drag, startPoint x: 168, startPoint y: 15, endPoint x: 73, endPoint y: 14, distance: 95.9
click at [101, 15] on div "Robert Meloche No results" at bounding box center [234, 14] width 266 height 14
paste input "Amber Mirza"
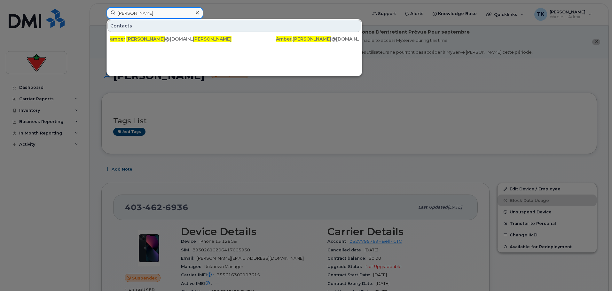
click at [156, 13] on input "Amber Mirza" at bounding box center [154, 13] width 97 height 12
drag, startPoint x: 156, startPoint y: 13, endPoint x: 72, endPoint y: 8, distance: 84.5
click at [101, 8] on div "Amber Mirza Contacts amber . mirza @cantire.com Amber Mirza Amber . Mirza @cant…" at bounding box center [234, 14] width 266 height 14
paste input "Maria Montoy"
drag, startPoint x: 171, startPoint y: 12, endPoint x: 158, endPoint y: 12, distance: 13.1
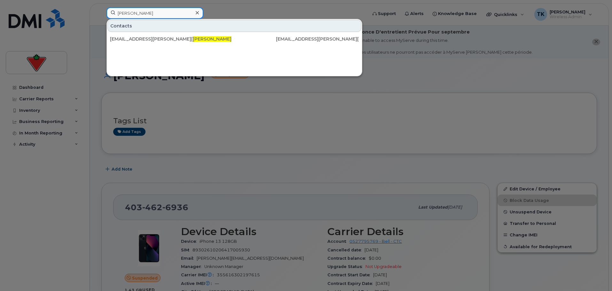
click at [169, 12] on input "Maria Montoya" at bounding box center [154, 13] width 97 height 12
drag, startPoint x: 158, startPoint y: 12, endPoint x: 42, endPoint y: 12, distance: 116.0
click at [101, 12] on div "Maria Montoya Contacts mia.montoya@cantire.com Maria Montoya Mia.Montoya@cantir…" at bounding box center [234, 14] width 266 height 14
paste input "Trevor Morelli"
click at [168, 7] on input "Trevor Morelli" at bounding box center [154, 13] width 97 height 12
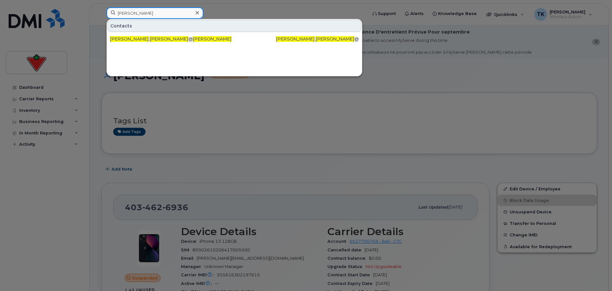
drag, startPoint x: 161, startPoint y: 14, endPoint x: 0, endPoint y: 11, distance: 161.4
click at [101, 12] on div "Trevor Morelli Contacts trevor . morelli @marks.com Trevor Morelli Trevor . Mor…" at bounding box center [234, 14] width 266 height 14
paste input "Matthew Morett"
click at [163, 11] on input "Matthew Moretti" at bounding box center [154, 13] width 97 height 12
drag, startPoint x: 165, startPoint y: 12, endPoint x: 42, endPoint y: 11, distance: 123.0
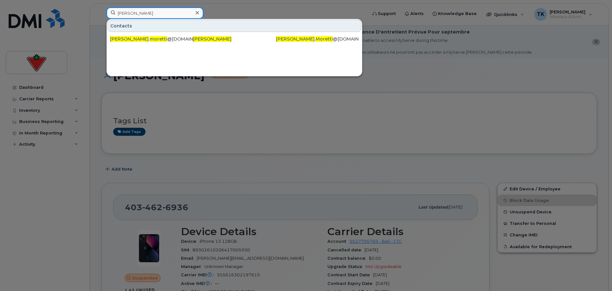
click at [101, 12] on div "Matthew Moretti Contacts matthew . moretti @cantire.com Matthew Moretti Matthew…" at bounding box center [234, 14] width 266 height 14
paste input "Jake Morrison"
drag, startPoint x: 140, startPoint y: 10, endPoint x: 152, endPoint y: 10, distance: 12.1
click at [140, 10] on input "Jake Morrison" at bounding box center [154, 13] width 97 height 12
drag, startPoint x: 165, startPoint y: 9, endPoint x: 64, endPoint y: 18, distance: 101.1
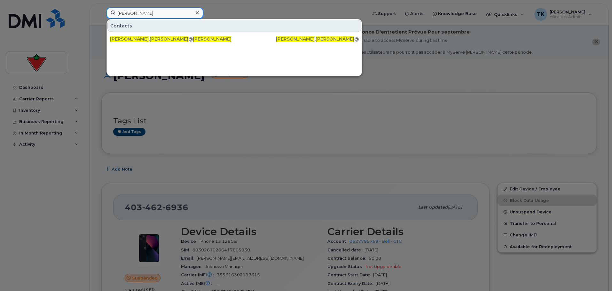
click at [101, 18] on div "Jake Morrison Contacts jake . morrison @cantire.com Jake Morrison Jake . Morris…" at bounding box center [234, 14] width 266 height 14
paste input "Marium Mujtaba"
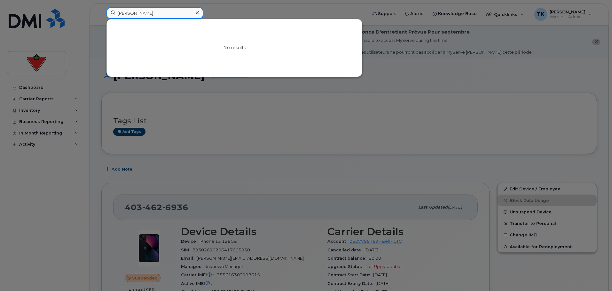
click at [161, 12] on input "Marium Mujtaba" at bounding box center [154, 13] width 97 height 12
drag, startPoint x: 60, startPoint y: 13, endPoint x: 50, endPoint y: 13, distance: 9.3
click at [101, 13] on div "Marium Mujtaba No results" at bounding box center [234, 14] width 266 height 14
paste input "Diana Marcela Munoz Robayo"
click at [149, 11] on input "Diana Marcela Munoz Robayo" at bounding box center [154, 13] width 97 height 12
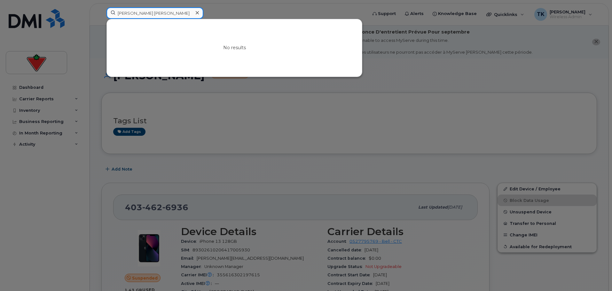
click at [147, 12] on input "Diana Marcela Munoz Robayo" at bounding box center [154, 13] width 97 height 12
paste input "Vicki Munr"
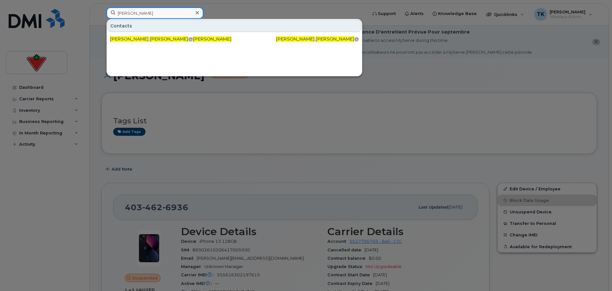
click at [157, 14] on input "Vicki Munro" at bounding box center [154, 13] width 97 height 12
drag, startPoint x: 157, startPoint y: 14, endPoint x: 28, endPoint y: 15, distance: 128.8
click at [101, 15] on div "Vicki Munro Contacts vicki . munro @cantire.com Vicki Munro Vicki . Munro @cant…" at bounding box center [234, 14] width 266 height 14
paste input "Nikolaus O'Dell-Reinhardt"
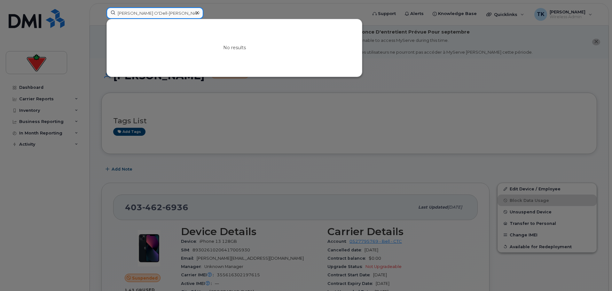
click at [179, 9] on input "Nikolaus O'Dell-Reinhardt" at bounding box center [154, 13] width 97 height 12
drag, startPoint x: 167, startPoint y: 15, endPoint x: 0, endPoint y: 15, distance: 166.5
click at [101, 15] on div "Nikolaus O'Dell-Reinhardt No results" at bounding box center [234, 14] width 266 height 14
paste input "Maria Orduz"
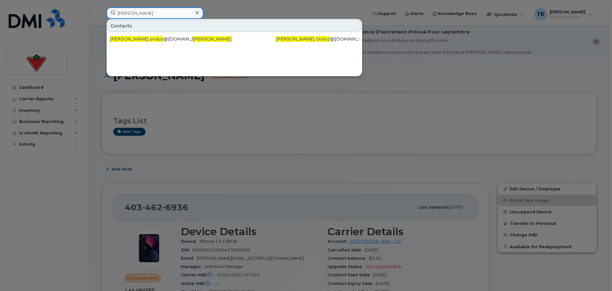
drag, startPoint x: 144, startPoint y: 14, endPoint x: 11, endPoint y: 14, distance: 132.9
click at [101, 14] on div "Maria Orduz Contacts maria . orduz @fglsports.com Maria Orduz Maria . Orduz @fg…" at bounding box center [234, 14] width 266 height 14
paste input "Joelle Orto"
click at [165, 16] on input "Joelle Orto" at bounding box center [154, 13] width 97 height 12
drag, startPoint x: 164, startPoint y: 13, endPoint x: 40, endPoint y: 2, distance: 124.4
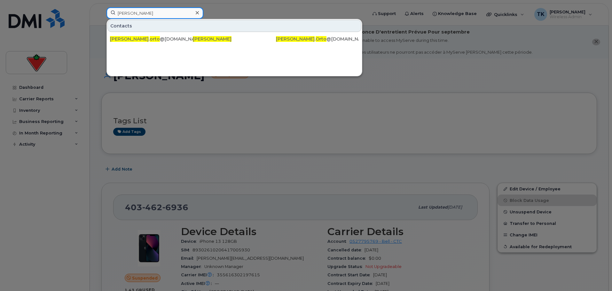
click at [101, 7] on div "Joelle Orto Contacts joelle . orto @fglsports.com Joelle Orto Joelle . Orto @fg…" at bounding box center [234, 14] width 266 height 14
paste input "Marc Pawlyshyn"
click at [161, 14] on input "Marc Pawlyshyn" at bounding box center [154, 13] width 97 height 12
drag, startPoint x: 161, startPoint y: 14, endPoint x: 49, endPoint y: 9, distance: 112.3
click at [101, 9] on div "Marc Pawlyshyn Contacts marc . pawlyshyn @marks.com Marc Pawlyshyn Marc . Pawly…" at bounding box center [234, 14] width 266 height 14
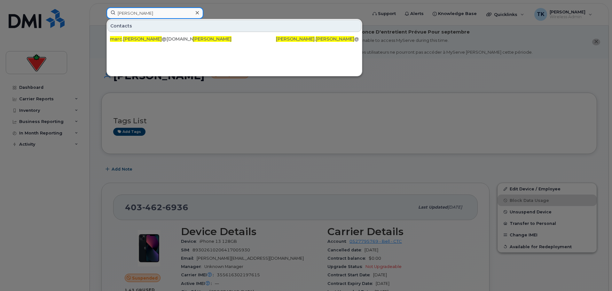
paste input "Victor Petrella"
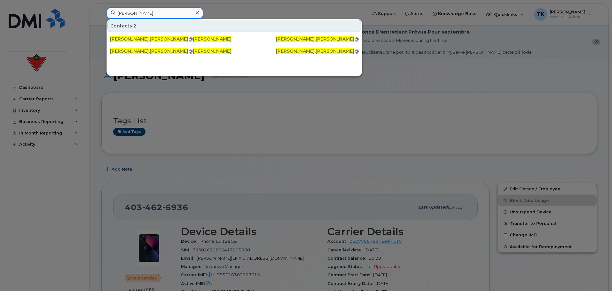
click at [153, 15] on input "Victor Petrella" at bounding box center [154, 13] width 97 height 12
drag, startPoint x: 156, startPoint y: 13, endPoint x: 58, endPoint y: 12, distance: 97.8
click at [101, 13] on div "Victor Petrella Contacts 2 victor . petrella @ctfs.com Victor Petrella Victor .…" at bounding box center [234, 14] width 266 height 14
paste input "Angie Proietto"
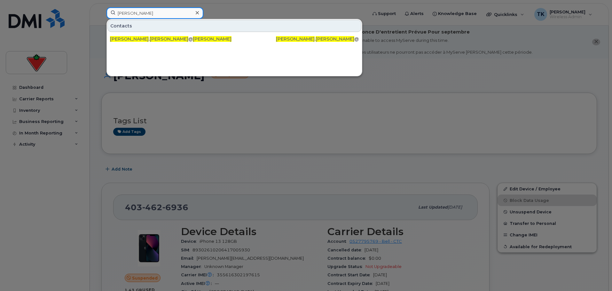
drag, startPoint x: 158, startPoint y: 15, endPoint x: 7, endPoint y: 9, distance: 151.3
click at [101, 9] on div "Angie Proietto Contacts angie . proietto @cantire.com Angie Proietto Angie . Pr…" at bounding box center [234, 14] width 266 height 14
paste input "Namitha Ranjit"
click at [172, 13] on input "Namitha Ranjit" at bounding box center [154, 13] width 97 height 12
drag, startPoint x: 73, startPoint y: 12, endPoint x: 40, endPoint y: 10, distance: 33.3
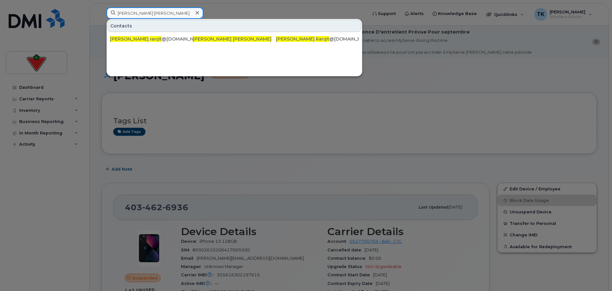
click at [101, 10] on div "Namitha Ranjit Contacts namitha . ranjit @cantire.com Namitha Ranjit Namitha . …" at bounding box center [234, 14] width 266 height 14
paste input "Tracy Reed"
drag, startPoint x: 142, startPoint y: 10, endPoint x: 145, endPoint y: 12, distance: 4.6
click at [142, 10] on input "Tracy Reed" at bounding box center [154, 13] width 97 height 12
drag, startPoint x: 148, startPoint y: 13, endPoint x: 42, endPoint y: 4, distance: 106.8
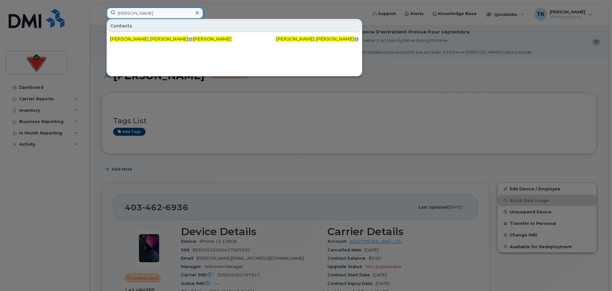
click at [101, 7] on div "Tracy Reed Contacts tracy . reed @cantire.com Tracy Reed Tracy . Reed @cantire.…" at bounding box center [234, 14] width 266 height 14
paste input "Rosa Rodrigues"
drag, startPoint x: 155, startPoint y: 15, endPoint x: 64, endPoint y: 10, distance: 91.2
click at [101, 10] on div "Rosa Rodrigues Contacts rosa . rodrigues @cantire.com Rosa Rodrigues Rosa . Rod…" at bounding box center [234, 14] width 266 height 14
paste input "Sherry Rofail"
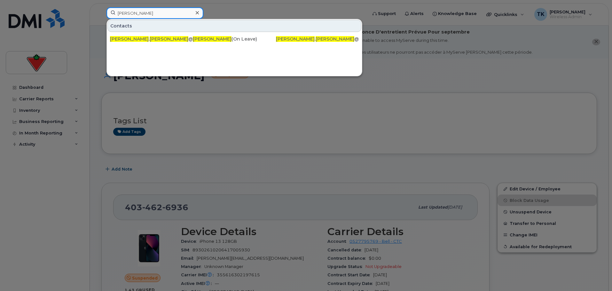
click at [155, 11] on input "Sherry Rofail" at bounding box center [154, 13] width 97 height 12
drag, startPoint x: 158, startPoint y: 12, endPoint x: 49, endPoint y: 1, distance: 109.2
click at [101, 7] on div "Sherry Rofail Contacts sherry . rofail @cantire.com Sherry Rofail (On Leave) Sh…" at bounding box center [234, 14] width 266 height 14
paste input "Brette Rosalin"
click at [158, 11] on input "Brette Rosalin" at bounding box center [154, 13] width 97 height 12
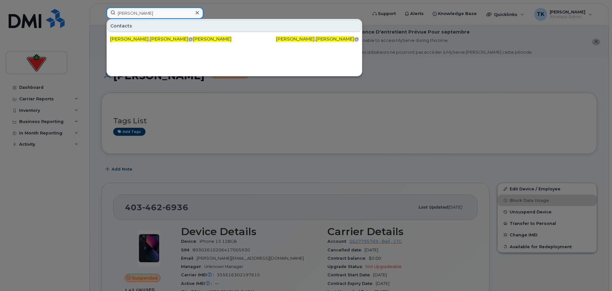
drag, startPoint x: 154, startPoint y: 12, endPoint x: 86, endPoint y: 8, distance: 68.2
click at [101, 8] on div "Brette Rosalin Contacts brette . rosalin @cantire.com Brette Rosalin Brette . R…" at bounding box center [234, 14] width 266 height 14
paste input "Katrina Roy"
drag, startPoint x: 145, startPoint y: 16, endPoint x: 47, endPoint y: 8, distance: 98.8
click at [101, 9] on div "Katrina Roy Contacts katrina . roy @marks.com Katrina Roy Katrina . Roy @marks.…" at bounding box center [234, 14] width 266 height 14
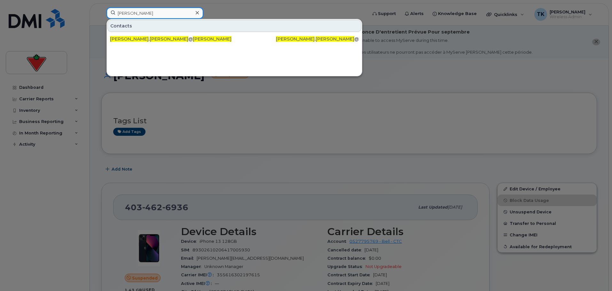
paste input "Sherine Saad"
drag, startPoint x: 149, startPoint y: 15, endPoint x: 156, endPoint y: 15, distance: 7.3
click at [149, 15] on input "Sherine Saad" at bounding box center [154, 13] width 97 height 12
drag, startPoint x: 147, startPoint y: 15, endPoint x: 89, endPoint y: 13, distance: 58.2
click at [101, 14] on div "Sherine Saad Contacts sherine . saad @cantire.com Sherine Saad Sherine . Saad @…" at bounding box center [234, 14] width 266 height 14
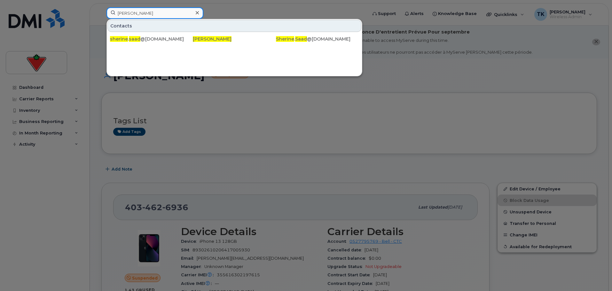
paste input "Na Sai"
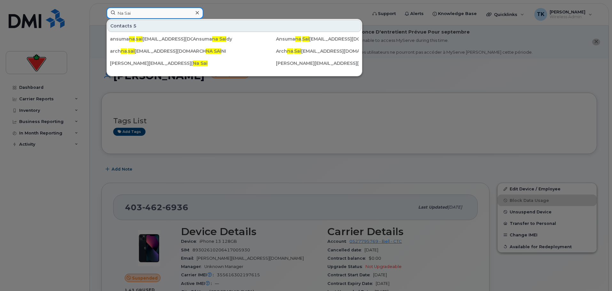
drag, startPoint x: 146, startPoint y: 11, endPoint x: 46, endPoint y: 10, distance: 100.0
click at [101, 11] on div "Na Sai Contacts 5 ansuma na . sai dy@cantire.com Ansuma na Sai dy Ansuma na . S…" at bounding box center [234, 14] width 266 height 14
paste input "Sukhpreet Singh Samalu"
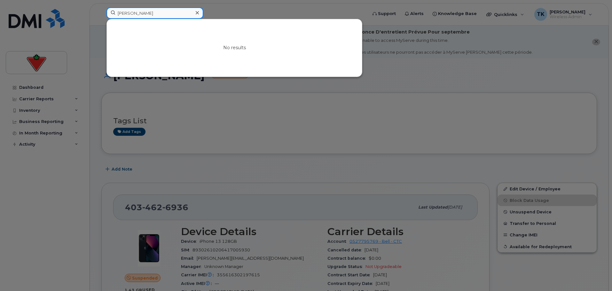
drag, startPoint x: 177, startPoint y: 15, endPoint x: 18, endPoint y: 3, distance: 159.9
click at [101, 7] on div "Sukhpreet Singh Samalu No results" at bounding box center [234, 14] width 266 height 14
paste input "Ansel Andro Santos"
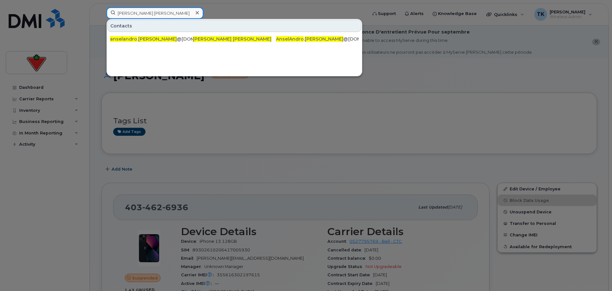
drag, startPoint x: 171, startPoint y: 10, endPoint x: 48, endPoint y: 10, distance: 122.4
click at [101, 10] on div "Ansel Andro Santos Contacts anselandro . santos @cantire.com Ansel Andro Santos…" at bounding box center [234, 14] width 266 height 14
paste input "Dan Savoie"
click at [139, 13] on input "Dan Savoie" at bounding box center [154, 13] width 97 height 12
drag, startPoint x: 145, startPoint y: 12, endPoint x: 95, endPoint y: 12, distance: 50.2
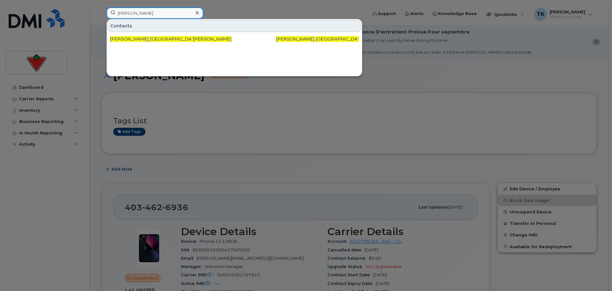
click at [101, 12] on div "Dan Savoie Contacts dan . savoie @cantire.com Dan Savoie Dan . Savoie @cantire.…" at bounding box center [234, 14] width 266 height 14
paste input "James Scully"
click at [156, 12] on input "James Scully" at bounding box center [154, 13] width 97 height 12
drag, startPoint x: 53, startPoint y: 12, endPoint x: 49, endPoint y: 10, distance: 4.2
click at [101, 11] on div "James Scully Contacts james . scully @cantire.com James Scully James . Scully @…" at bounding box center [234, 14] width 266 height 14
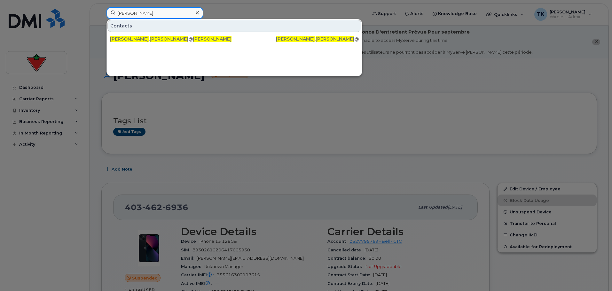
paste input "Girgis Sedra"
click at [143, 9] on input "Girgis Sedra" at bounding box center [154, 13] width 97 height 12
drag, startPoint x: 145, startPoint y: 11, endPoint x: 66, endPoint y: 13, distance: 79.3
click at [101, 12] on div "Girgis Sedra Contacts girgis . sedra @cantire.com Girgis Sedra Girgis . Sedra @…" at bounding box center [234, 14] width 266 height 14
paste input "Kimberly Seepersad"
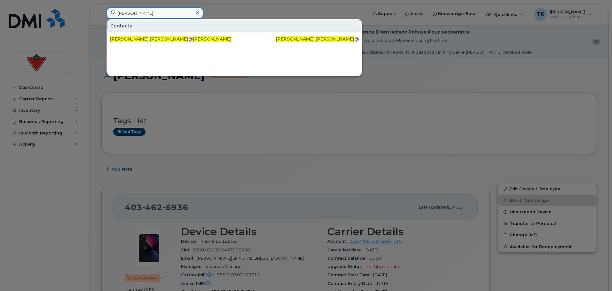
click at [165, 15] on input "Kimberly Seepersad" at bounding box center [154, 13] width 97 height 12
drag, startPoint x: 98, startPoint y: 11, endPoint x: 31, endPoint y: 10, distance: 67.1
click at [101, 11] on div "Kimberly Seepersad Contacts kimberly . seepersad @marks.com Kimberly Seepersad …" at bounding box center [234, 14] width 266 height 14
paste input "Indra Setiawati"
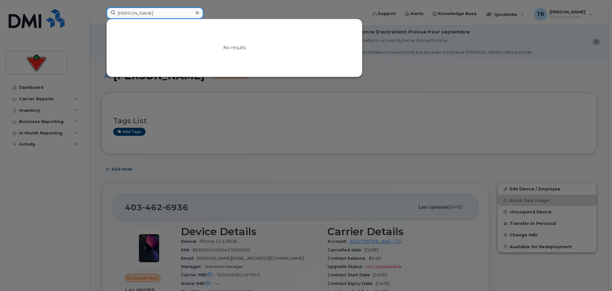
drag, startPoint x: 172, startPoint y: 16, endPoint x: 44, endPoint y: 16, distance: 127.2
click at [101, 16] on div "Indra Setiawatisad No results" at bounding box center [234, 14] width 266 height 14
paste input
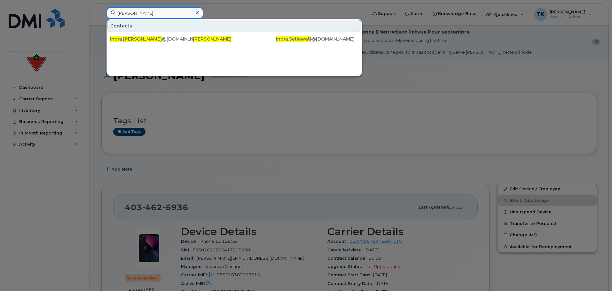
drag, startPoint x: 153, startPoint y: 11, endPoint x: -17, endPoint y: 11, distance: 170.0
paste input "Nichola Seymour"
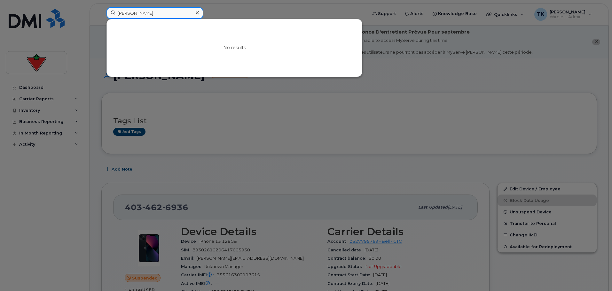
drag, startPoint x: 158, startPoint y: 15, endPoint x: 31, endPoint y: 15, distance: 127.2
click at [101, 15] on div "Nichola Seymour No results" at bounding box center [234, 14] width 266 height 14
paste input "Pavinayan Sharma"
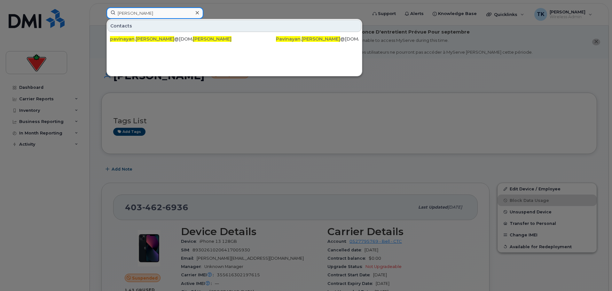
drag, startPoint x: 176, startPoint y: 13, endPoint x: 81, endPoint y: 13, distance: 94.9
click at [101, 13] on div "Pavinayan Sharma Contacts pavinayan . sharma @cantire.com Pavinayan Sharma Pavi…" at bounding box center [234, 14] width 266 height 14
paste input "Essam Shaukat"
drag, startPoint x: 166, startPoint y: 15, endPoint x: 15, endPoint y: 14, distance: 151.1
click at [101, 14] on div "Essam Shaukat Contacts essam . shaukat @cantire.com Essam Shaukat Essam . Shauk…" at bounding box center [234, 14] width 266 height 14
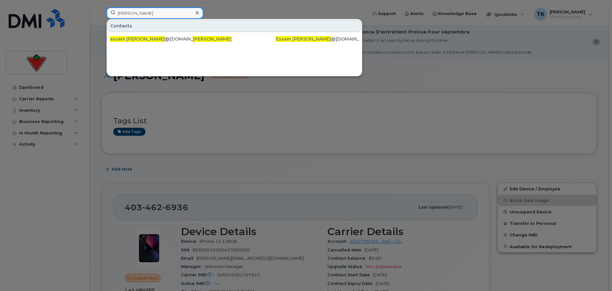
paste input "Allison Shaw"
drag, startPoint x: 154, startPoint y: 14, endPoint x: 57, endPoint y: 13, distance: 97.1
click at [101, 13] on div "Allison Shaw Contacts allison . shaw @cantire.com Allison Shaw Allison . Shaw @…" at bounding box center [234, 14] width 266 height 14
paste input "Manisha Sher"
drag, startPoint x: 163, startPoint y: 16, endPoint x: 79, endPoint y: 12, distance: 83.5
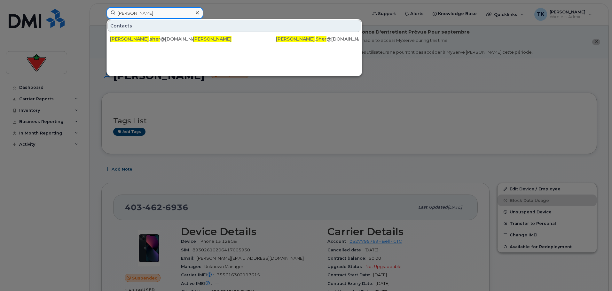
click at [101, 11] on div "Manisha Sher Contacts manisha . sher @ctfs.com Manisha Sher Manisha . Sher @ctf…" at bounding box center [234, 14] width 266 height 14
paste input "Hardeep Singh"
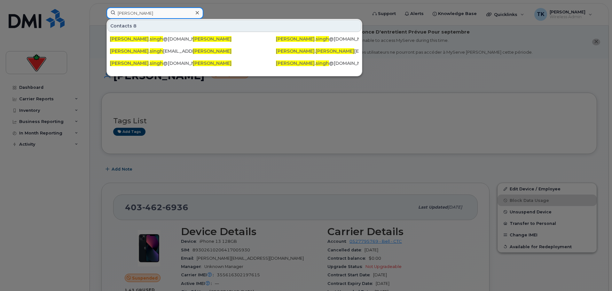
click at [173, 10] on input "Hardeep Singh" at bounding box center [154, 13] width 97 height 12
drag, startPoint x: 58, startPoint y: 11, endPoint x: 44, endPoint y: 12, distance: 14.7
click at [101, 12] on div "Hardeep Singh Contacts 8 hardeep . singh @ctfs.com Hardeep Singh hardeep . sing…" at bounding box center [234, 14] width 266 height 14
paste input "Barbara Smith Renouf"
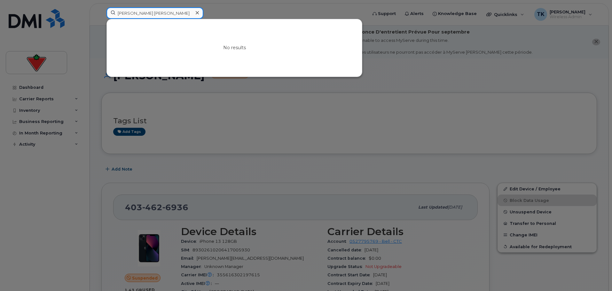
click at [180, 11] on input "Barbara Smith Renouf" at bounding box center [154, 13] width 97 height 12
drag, startPoint x: 179, startPoint y: 13, endPoint x: 83, endPoint y: 13, distance: 96.2
click at [101, 13] on div "Barbara Smith Renouf No results" at bounding box center [234, 14] width 266 height 14
paste input "James Socha"
drag, startPoint x: 168, startPoint y: 11, endPoint x: 73, endPoint y: 19, distance: 96.2
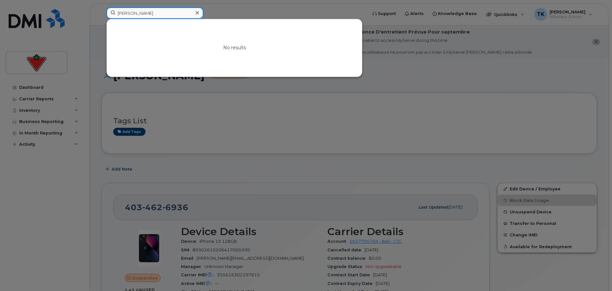
click at [101, 18] on div "James Socha No results" at bounding box center [234, 14] width 266 height 14
paste input "Laura Spence"
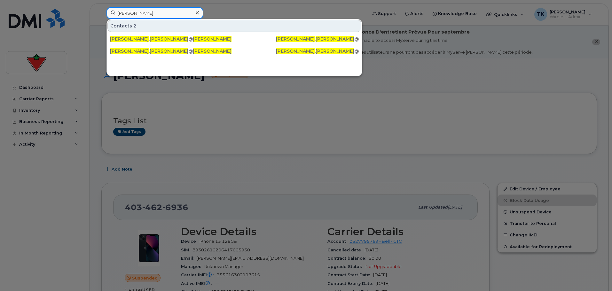
click at [152, 12] on input "Laura Spence" at bounding box center [154, 13] width 97 height 12
drag, startPoint x: 73, startPoint y: 14, endPoint x: 65, endPoint y: 14, distance: 8.3
click at [101, 14] on div "Laura Spence Contacts 2 laura . spence @inasports.com Laura Spence Laura . Spen…" at bounding box center [234, 14] width 266 height 14
paste input "Katy Strasek"
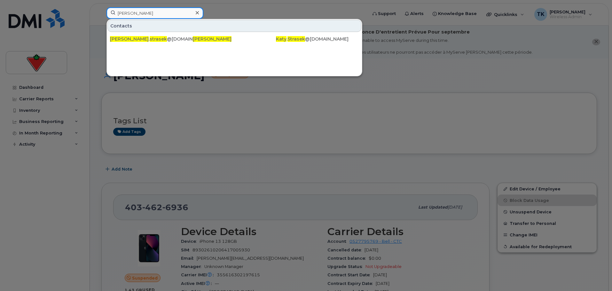
click at [141, 13] on input "Katy Strasek" at bounding box center [154, 13] width 97 height 12
drag, startPoint x: 124, startPoint y: 17, endPoint x: 97, endPoint y: 19, distance: 26.3
click at [101, 19] on div "Katy Strasek Contacts katy . strasek @cantire.com Katy Strasek Katy . Strasek @…" at bounding box center [234, 14] width 266 height 14
paste input "Yiyi Tan"
click at [133, 14] on input "Yiyi Tan" at bounding box center [154, 13] width 97 height 12
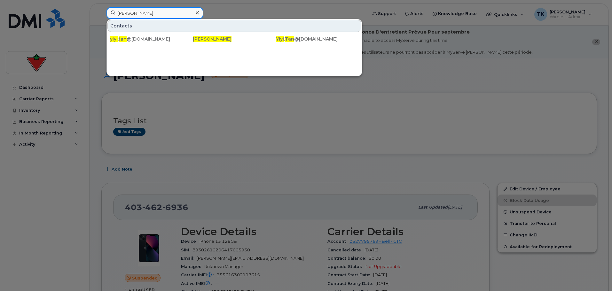
drag, startPoint x: 103, startPoint y: 16, endPoint x: 51, endPoint y: 16, distance: 51.8
click at [101, 16] on div "Yiyi Tan Contacts yiyi . tan @cantire.com Yiyi Tan Yiyi . Tan @cantire.com" at bounding box center [234, 14] width 266 height 14
paste input "Ethan Thomas"
click at [166, 11] on input "Ethan Thomas" at bounding box center [154, 13] width 97 height 12
drag, startPoint x: 72, startPoint y: 18, endPoint x: 28, endPoint y: 18, distance: 43.8
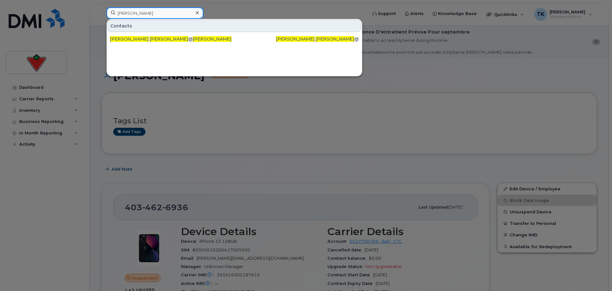
click at [101, 18] on div "Ethan Thomas Contacts ethan . thomas @cantire.com Ethan Thomas Ethan . Thomas @…" at bounding box center [234, 14] width 266 height 14
paste input "Lauren Tong"
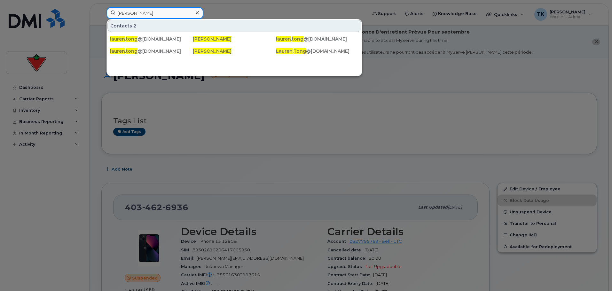
drag, startPoint x: 156, startPoint y: 15, endPoint x: 45, endPoint y: 15, distance: 110.5
click at [101, 15] on div "Lauren Tong Contacts 2 lauren . tong @sportchek.ca Lauren Tong lauren . tong @s…" at bounding box center [234, 14] width 266 height 14
paste input "Amritjot Toor"
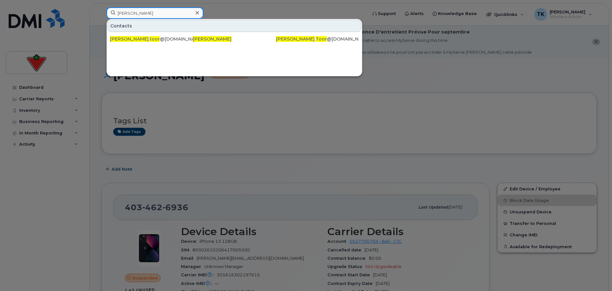
click at [142, 12] on input "Amritjot Toor" at bounding box center [154, 13] width 97 height 12
drag, startPoint x: 156, startPoint y: 16, endPoint x: 16, endPoint y: 17, distance: 139.3
click at [101, 17] on div "Amritjot Toor Contacts amritjot . toor @cantire.com Amritjot Toor Amritjot . To…" at bounding box center [234, 14] width 266 height 14
paste input "Donnie Tso"
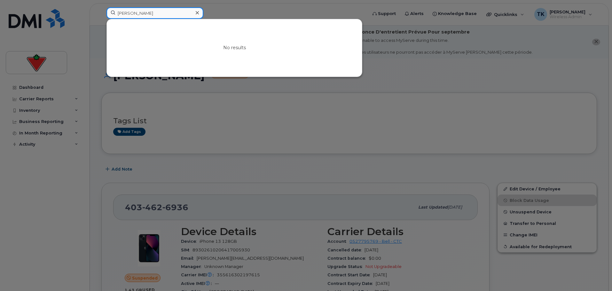
click at [153, 12] on input "Donnie Tso" at bounding box center [154, 13] width 97 height 12
click at [132, 13] on input "Donnie Tso" at bounding box center [154, 13] width 97 height 12
drag, startPoint x: 143, startPoint y: 13, endPoint x: 82, endPoint y: 13, distance: 61.0
click at [101, 13] on div "Donie Tso No results" at bounding box center [234, 14] width 266 height 14
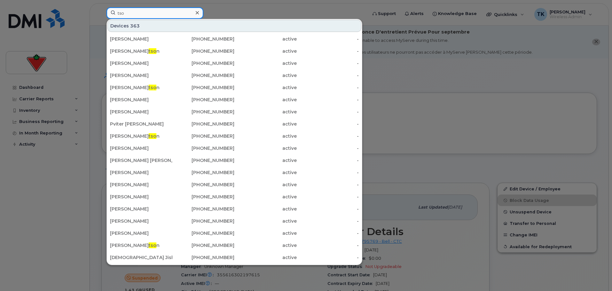
drag, startPoint x: 132, startPoint y: 12, endPoint x: -3, endPoint y: 14, distance: 135.2
click at [153, 18] on input "tso" at bounding box center [154, 13] width 97 height 12
drag, startPoint x: 134, startPoint y: 12, endPoint x: 68, endPoint y: 12, distance: 66.1
click at [101, 12] on div "tso Devices 363 Douglas Fisher 705-406-2109 active - Lindsey Rober tso n 587-83…" at bounding box center [234, 14] width 266 height 14
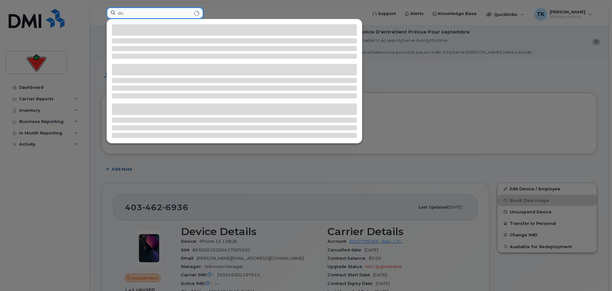
type input "d"
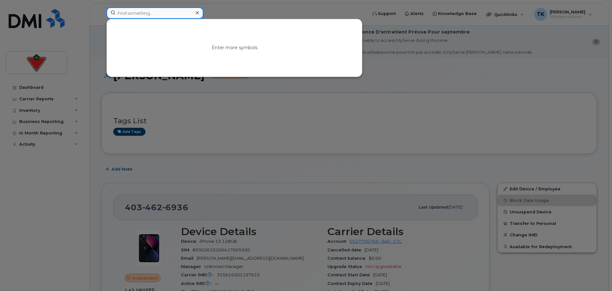
click at [154, 14] on input at bounding box center [154, 13] width 97 height 12
paste input "Donnie Tso"
type input "Donnie Tso"
drag, startPoint x: 160, startPoint y: 14, endPoint x: 38, endPoint y: 14, distance: 122.4
click at [101, 14] on div "Donnie Tso No results" at bounding box center [234, 14] width 266 height 14
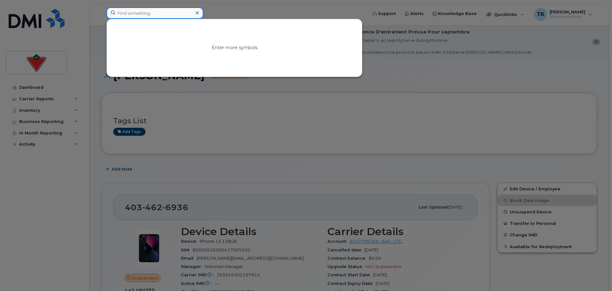
click at [149, 15] on input at bounding box center [154, 13] width 97 height 12
paste input "Anton Tulenkov"
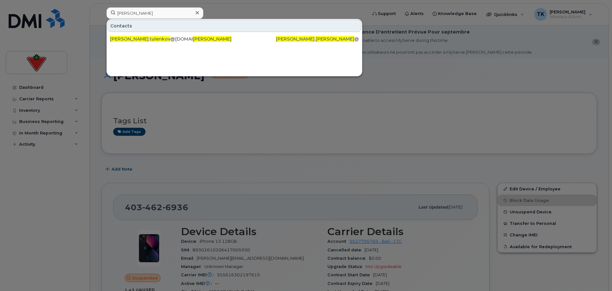
click at [155, 19] on div "Contacts anton . tulenkov @cantire.com Anton Tulenkov Anton . Tulenkov @cantire…" at bounding box center [234, 32] width 255 height 26
click at [142, 13] on input "Anton Tulenkov" at bounding box center [154, 13] width 97 height 12
click at [181, 17] on input "Anton Tulenkov" at bounding box center [154, 13] width 97 height 12
drag, startPoint x: 160, startPoint y: 15, endPoint x: -30, endPoint y: 13, distance: 190.1
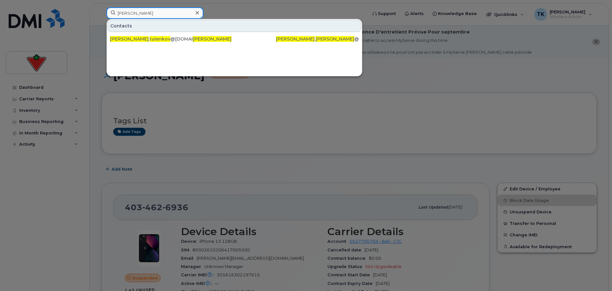
paste input "Francisco Valenzuela"
click at [172, 15] on input "Francisco Valenzuela" at bounding box center [154, 13] width 97 height 12
drag, startPoint x: 145, startPoint y: 11, endPoint x: 0, endPoint y: 11, distance: 144.7
click at [101, 11] on div "Francisco Valenzuela Contacts frank.valenzuela@cantire.com Francisco Valenzuela…" at bounding box center [234, 14] width 266 height 14
paste input "Phaedra Vandenbrun"
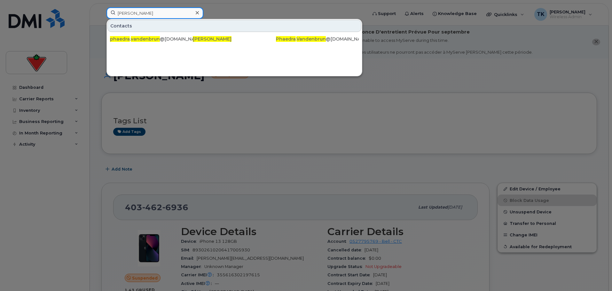
click at [171, 12] on input "Phaedra Vandenbrun" at bounding box center [154, 13] width 97 height 12
paste input "Juan Vanegas"
drag, startPoint x: 168, startPoint y: 14, endPoint x: 10, endPoint y: 15, distance: 158.5
click at [101, 15] on div "Phaedra Vandenbrun Contacts phaedra . vandenbrun @marks.com Phaedra Vandenbrun …" at bounding box center [234, 14] width 266 height 14
click at [162, 13] on input "Juan Vanegas" at bounding box center [154, 13] width 97 height 12
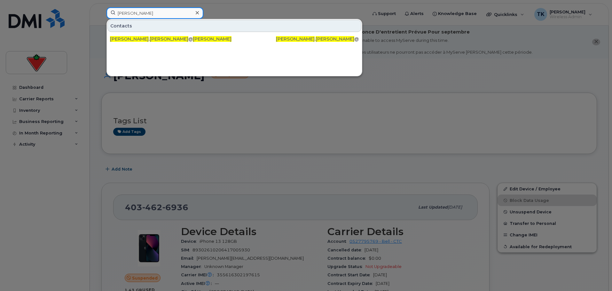
drag, startPoint x: 163, startPoint y: 13, endPoint x: 31, endPoint y: 9, distance: 131.4
click at [101, 9] on div "Juan Vanegas Contacts juan . vanegas @cantire.com Juan Vanegas Juan . Vanegas @…" at bounding box center [234, 14] width 266 height 14
paste input "Kirthana Varathasundaram"
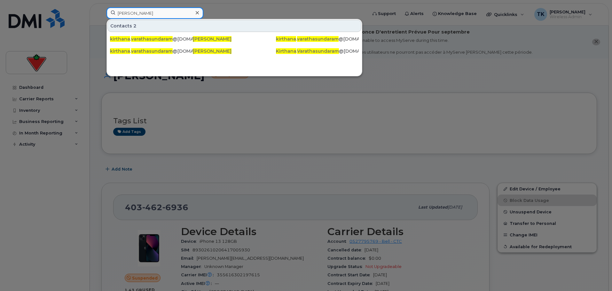
click at [176, 9] on input "Kirthana Varathasundaram" at bounding box center [154, 13] width 97 height 12
drag, startPoint x: 182, startPoint y: 16, endPoint x: 14, endPoint y: 4, distance: 168.5
click at [101, 7] on div "Kirthana Varathasundaram Contacts 2 kirthana . varathasundaram @ctfs.com Kirtha…" at bounding box center [234, 14] width 266 height 14
paste input "Aayush Vashi"
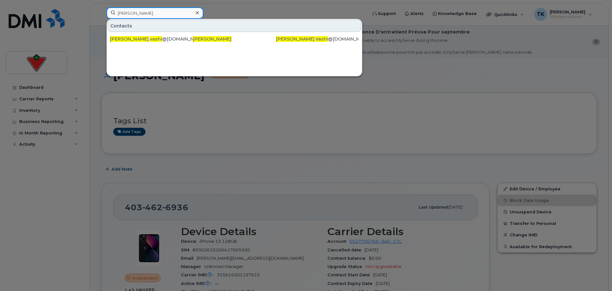
click at [161, 11] on input "Aayush Vashi" at bounding box center [154, 13] width 97 height 12
drag, startPoint x: 155, startPoint y: 15, endPoint x: 5, endPoint y: 15, distance: 149.8
click at [101, 15] on div "Aayush Vashi Contacts aayush . vashi @cantire.com Aayush Vashi Aayush . Vashi @…" at bounding box center [234, 14] width 266 height 14
paste input "Domenica Vespa"
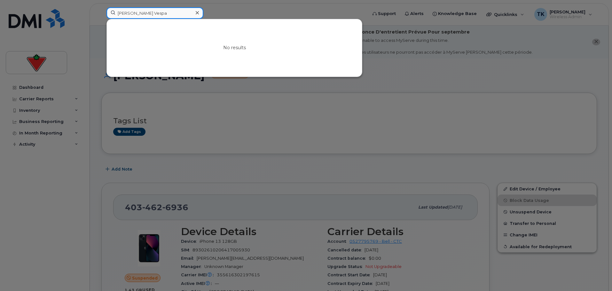
drag, startPoint x: 150, startPoint y: 11, endPoint x: 158, endPoint y: 11, distance: 8.0
click at [151, 11] on input "Domenica Vespa" at bounding box center [154, 13] width 97 height 12
drag, startPoint x: 159, startPoint y: 11, endPoint x: 56, endPoint y: 7, distance: 102.9
click at [101, 7] on div "Domenica Vespa No results" at bounding box center [234, 14] width 266 height 14
paste input "Maria Patria Viguill"
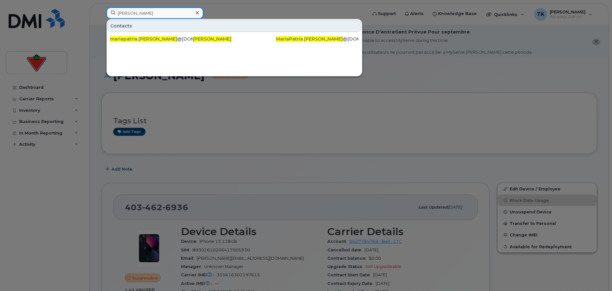
click at [168, 13] on input "Maria Patria Viguilla" at bounding box center [154, 13] width 97 height 12
drag, startPoint x: 164, startPoint y: 13, endPoint x: 9, endPoint y: 13, distance: 155.6
click at [101, 14] on div "Maria Patria Viguilla Contacts mariapatria . viguilla @marks.com Maria Patria V…" at bounding box center [234, 14] width 266 height 14
paste input "Raghav Vishnoi"
click at [159, 16] on input "Raghav Vishnoi" at bounding box center [154, 13] width 97 height 12
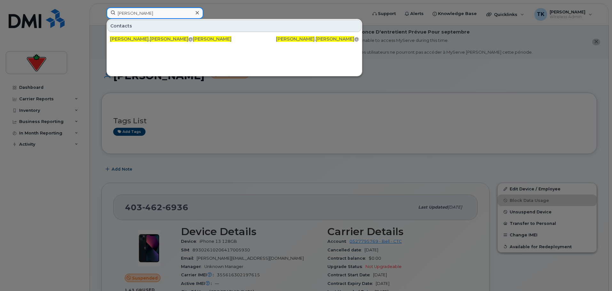
drag, startPoint x: 162, startPoint y: 13, endPoint x: 35, endPoint y: 1, distance: 127.4
click at [101, 7] on div "Raghav Vishnoi Contacts raghav . vishnoi @cantire.com Raghav Vishnoi Raghav . V…" at bounding box center [234, 14] width 266 height 14
paste input "Hung Vo"
click at [146, 16] on input "Hung Vo" at bounding box center [154, 13] width 97 height 12
drag, startPoint x: 110, startPoint y: 10, endPoint x: -6, endPoint y: 9, distance: 116.0
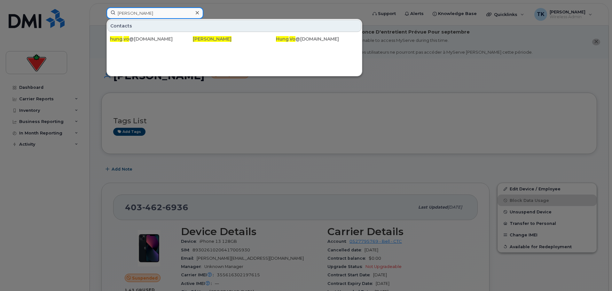
paste input "Neha Wadhwa"
click at [161, 15] on input "Neha Wadhwa" at bounding box center [154, 13] width 97 height 12
drag, startPoint x: 148, startPoint y: 13, endPoint x: 40, endPoint y: 13, distance: 108.0
click at [101, 13] on div "Neha Wadhwa Contacts neha . wadhwa @cantire.com Neha Wadhwa Neha . Wadhwa @cant…" at bounding box center [234, 14] width 266 height 14
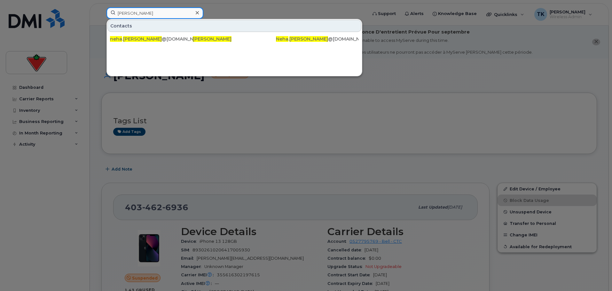
paste input "Kerry Warren"
click at [153, 17] on input "Kerry Warren" at bounding box center [154, 13] width 97 height 12
drag, startPoint x: 158, startPoint y: 13, endPoint x: 59, endPoint y: 2, distance: 100.0
click at [101, 7] on div "Kerry Warren Contacts kerry . warren @marks.com Kerry Warren Kerry . Warren @ma…" at bounding box center [234, 14] width 266 height 14
paste input "Elizabeth Watt"
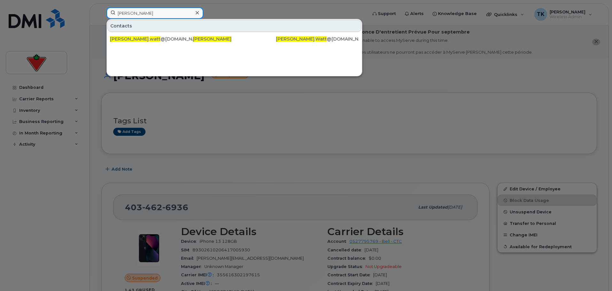
click at [162, 8] on input "Elizabeth Watt" at bounding box center [154, 13] width 97 height 12
drag, startPoint x: 160, startPoint y: 13, endPoint x: 82, endPoint y: 13, distance: 78.6
click at [101, 13] on div "Elizabeth Watt Contacts elizabeth . watt @fglsports.com Elizabeth Watt Elizabet…" at bounding box center [234, 14] width 266 height 14
paste input "Patrick White"
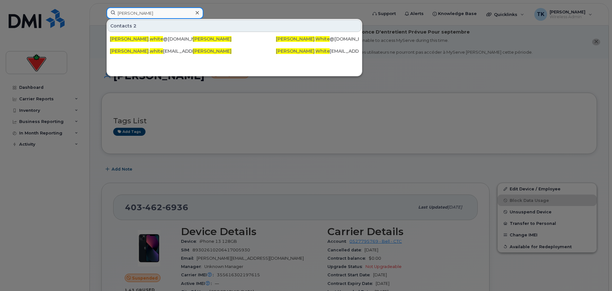
drag, startPoint x: 157, startPoint y: 12, endPoint x: 24, endPoint y: 5, distance: 132.8
click at [101, 7] on div "Patrick White Contacts 2 patrick . white @fglsports.com Patrick White Patrick .…" at bounding box center [234, 14] width 266 height 14
paste input "Lindsay White-O'Neil"
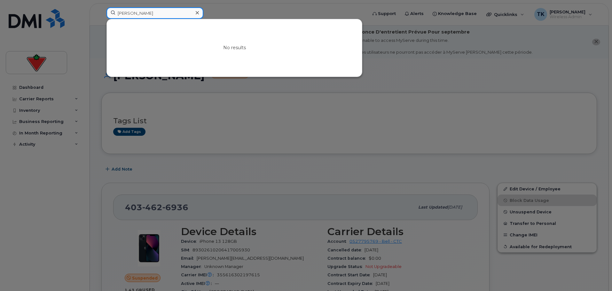
drag, startPoint x: 181, startPoint y: 17, endPoint x: 20, endPoint y: 11, distance: 160.8
click at [101, 11] on div "Lindsay White-O'Neil No results" at bounding box center [234, 14] width 266 height 14
paste input "Audrey Willett"
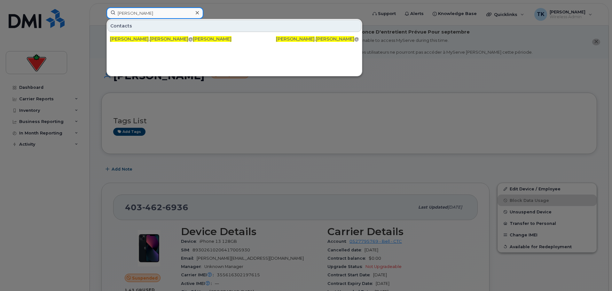
click at [151, 13] on input "Audrey Willett" at bounding box center [154, 13] width 97 height 12
drag, startPoint x: 142, startPoint y: 13, endPoint x: 68, endPoint y: 13, distance: 73.5
click at [101, 13] on div "Audrey Willett Contacts audrey . willett @cantire.com Audrey Willett Audrey . W…" at bounding box center [234, 14] width 266 height 14
paste input "nil Yadav"
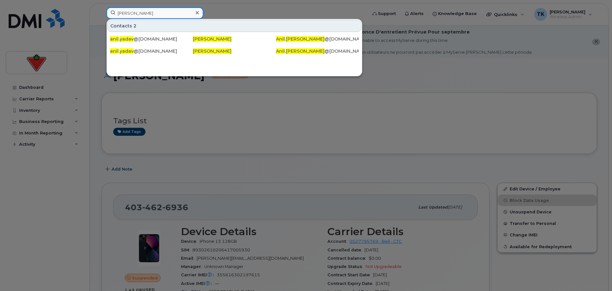
click at [157, 10] on input "Anil Yadav" at bounding box center [154, 13] width 97 height 12
drag, startPoint x: 147, startPoint y: 15, endPoint x: 52, endPoint y: 14, distance: 94.6
click at [101, 14] on div "Anil Yadav Contacts 2 anil . yadav @cantire.com Anil Yadav Anil . Yadav @cantir…" at bounding box center [234, 14] width 266 height 14
paste input "Zequn Yang"
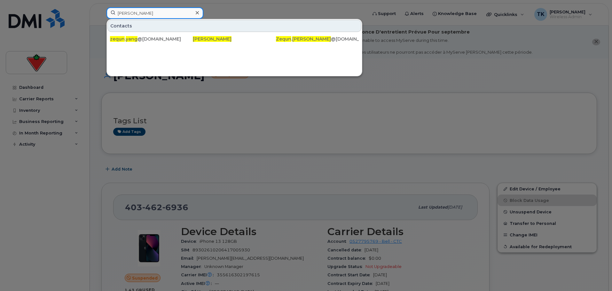
click at [149, 14] on input "Zequn Yang" at bounding box center [154, 13] width 97 height 12
drag, startPoint x: 140, startPoint y: 12, endPoint x: 58, endPoint y: 8, distance: 81.9
click at [101, 7] on div "Zequn Yang Contacts zequn . yang @cantire.com Zequn Yang Zequn . Yang @cantire.…" at bounding box center [234, 14] width 266 height 14
paste input "Boyong Yoo"
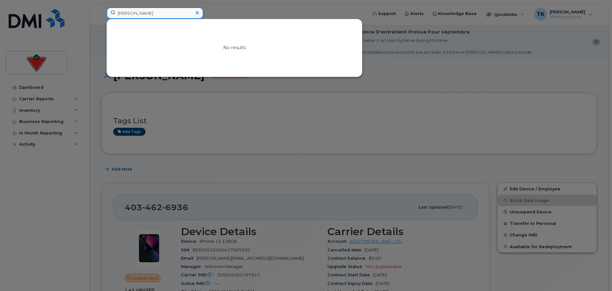
click at [158, 11] on input "Boyong Yoo" at bounding box center [154, 13] width 97 height 12
drag, startPoint x: 155, startPoint y: 13, endPoint x: 55, endPoint y: 12, distance: 99.7
click at [101, 12] on div "Boyong Yoo No results" at bounding box center [234, 14] width 266 height 14
paste input "Maheen Zahoor"
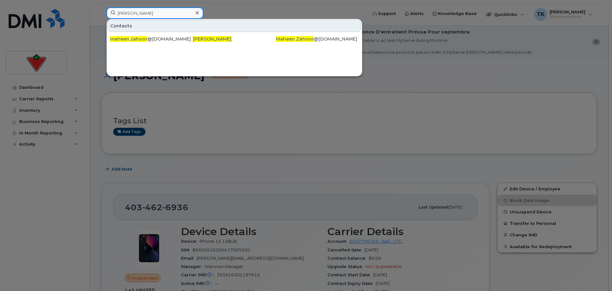
click at [162, 12] on input "Maheen Zahoor" at bounding box center [154, 13] width 97 height 12
drag, startPoint x: 58, startPoint y: 12, endPoint x: 42, endPoint y: 12, distance: 16.6
click at [101, 12] on div "Maheen Zahoor Contacts maheen . zahoor @fglsports.com Maheen Zahoor Maheen . Za…" at bounding box center [234, 14] width 266 height 14
paste input "Guanyu Zhao"
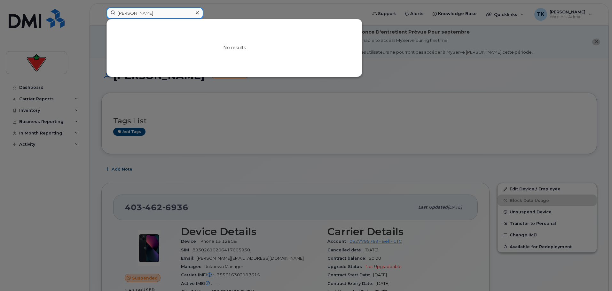
click at [163, 13] on input "Guanyu Zhao" at bounding box center [154, 13] width 97 height 12
drag, startPoint x: 164, startPoint y: 13, endPoint x: -5, endPoint y: -6, distance: 170.7
click at [154, 13] on input "Guanyu Zhao" at bounding box center [154, 13] width 97 height 12
drag, startPoint x: 157, startPoint y: 13, endPoint x: 53, endPoint y: 10, distance: 103.3
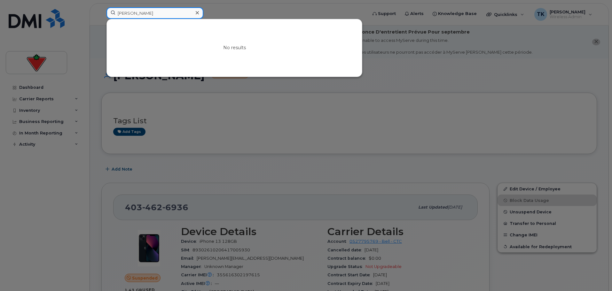
click at [101, 10] on div "Guanyu Zhao No results" at bounding box center [234, 14] width 266 height 14
type input "l"
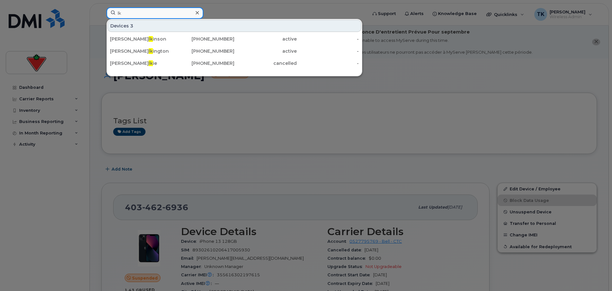
type input "l"
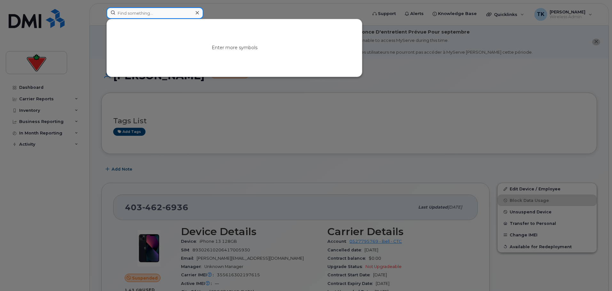
click at [125, 13] on input at bounding box center [154, 13] width 97 height 12
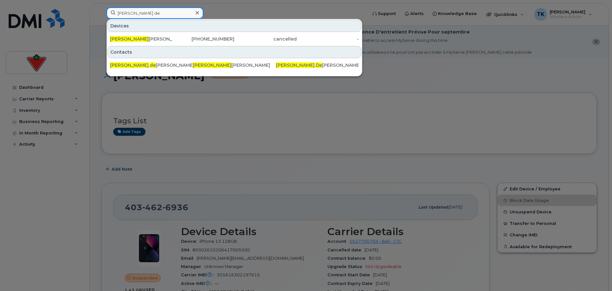
type input "ishan de"
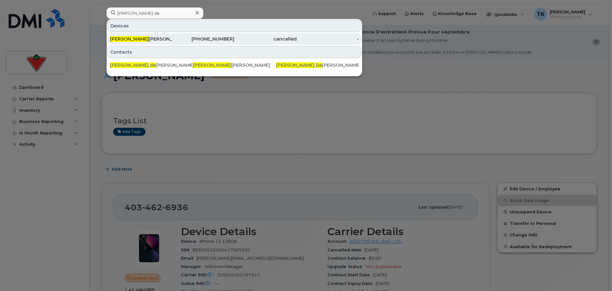
click at [136, 38] on div "Ishan De Silva" at bounding box center [141, 39] width 62 height 6
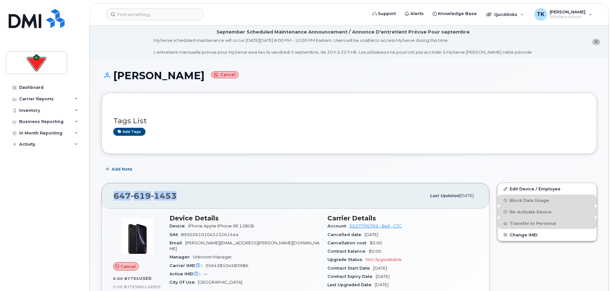
drag, startPoint x: 181, startPoint y: 194, endPoint x: 110, endPoint y: 196, distance: 71.3
click at [110, 196] on div "[PHONE_NUMBER] Last updated [DATE]" at bounding box center [295, 196] width 387 height 26
copy span "[PHONE_NUMBER]"
click at [145, 6] on header "Support Alerts Knowledge Base Quicklinks Suspend / Cancel Device Change SIM Car…" at bounding box center [348, 14] width 519 height 22
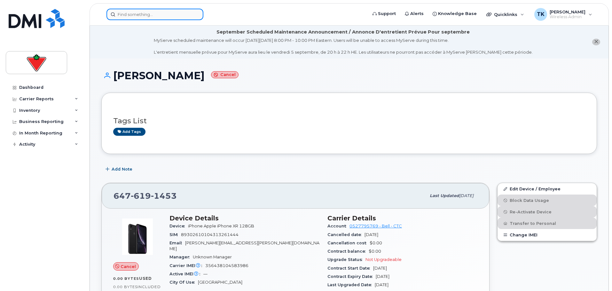
click at [140, 10] on input at bounding box center [154, 15] width 97 height 12
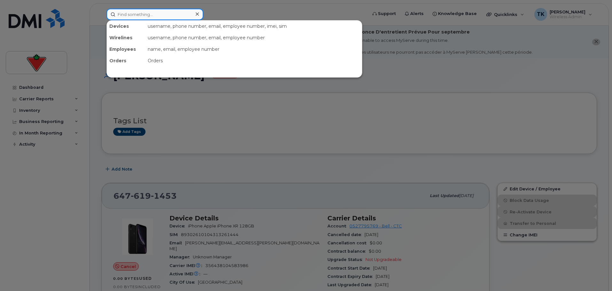
paste input "6476191453"
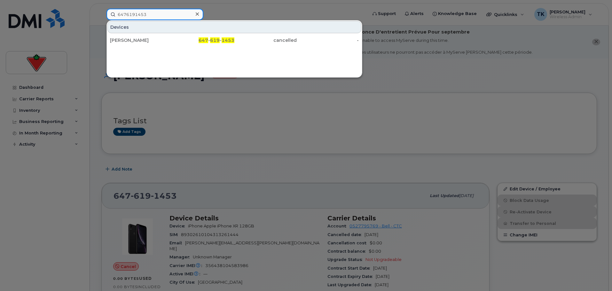
drag, startPoint x: 155, startPoint y: 16, endPoint x: 34, endPoint y: 10, distance: 120.9
click at [101, 12] on div "6476191453 Devices [PERSON_NAME] 647 - 619 - 1453 cancelled -" at bounding box center [234, 15] width 266 height 12
click at [148, 14] on input "6476191453" at bounding box center [154, 15] width 97 height 12
drag, startPoint x: 152, startPoint y: 13, endPoint x: 41, endPoint y: 13, distance: 111.2
click at [101, 13] on div "6476191453 Devices [PERSON_NAME] 647 - 619 - 1453 cancelled -" at bounding box center [234, 15] width 266 height 12
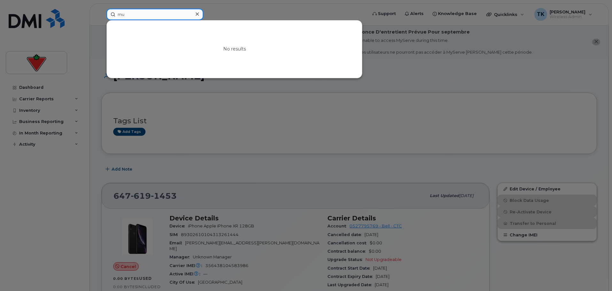
type input "m"
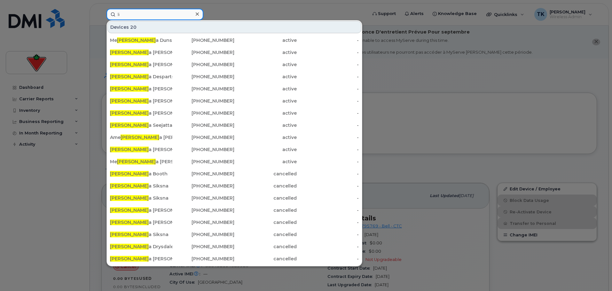
type input "l"
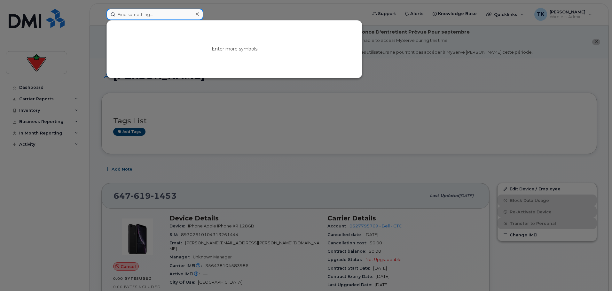
click at [163, 12] on input at bounding box center [154, 15] width 97 height 12
drag, startPoint x: 163, startPoint y: 12, endPoint x: 52, endPoint y: 13, distance: 110.9
click at [101, 12] on div "nihara No results" at bounding box center [234, 15] width 266 height 12
type input "[PERSON_NAME]"
drag, startPoint x: 138, startPoint y: 15, endPoint x: 74, endPoint y: 8, distance: 64.2
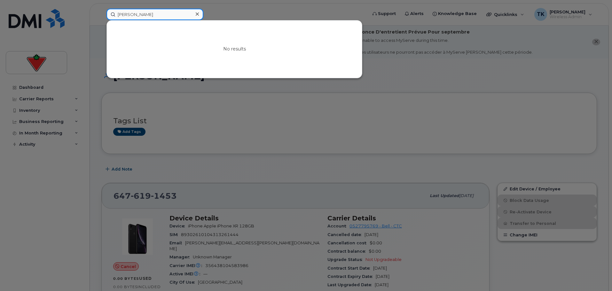
click at [101, 9] on div "[PERSON_NAME] No results" at bounding box center [234, 15] width 266 height 12
click at [160, 13] on input at bounding box center [154, 15] width 97 height 12
click at [143, 13] on input at bounding box center [154, 15] width 97 height 12
drag, startPoint x: 159, startPoint y: 20, endPoint x: 159, endPoint y: 14, distance: 5.8
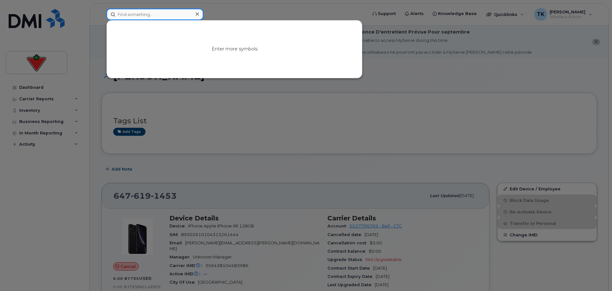
click at [159, 19] on input at bounding box center [154, 15] width 97 height 12
